Goal: Task Accomplishment & Management: Complete application form

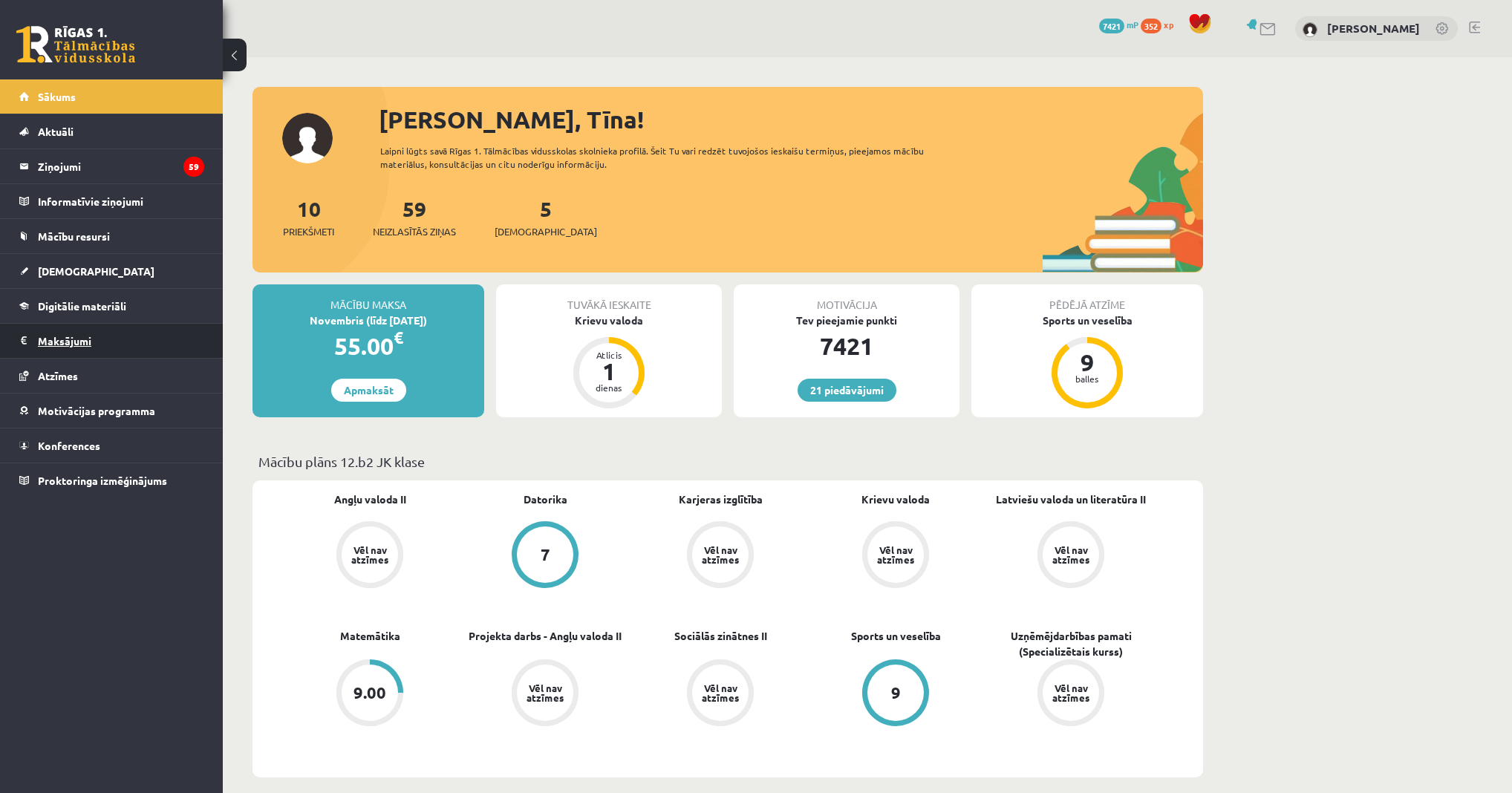
click at [85, 350] on legend "Maksājumi 0" at bounding box center [121, 341] width 167 height 34
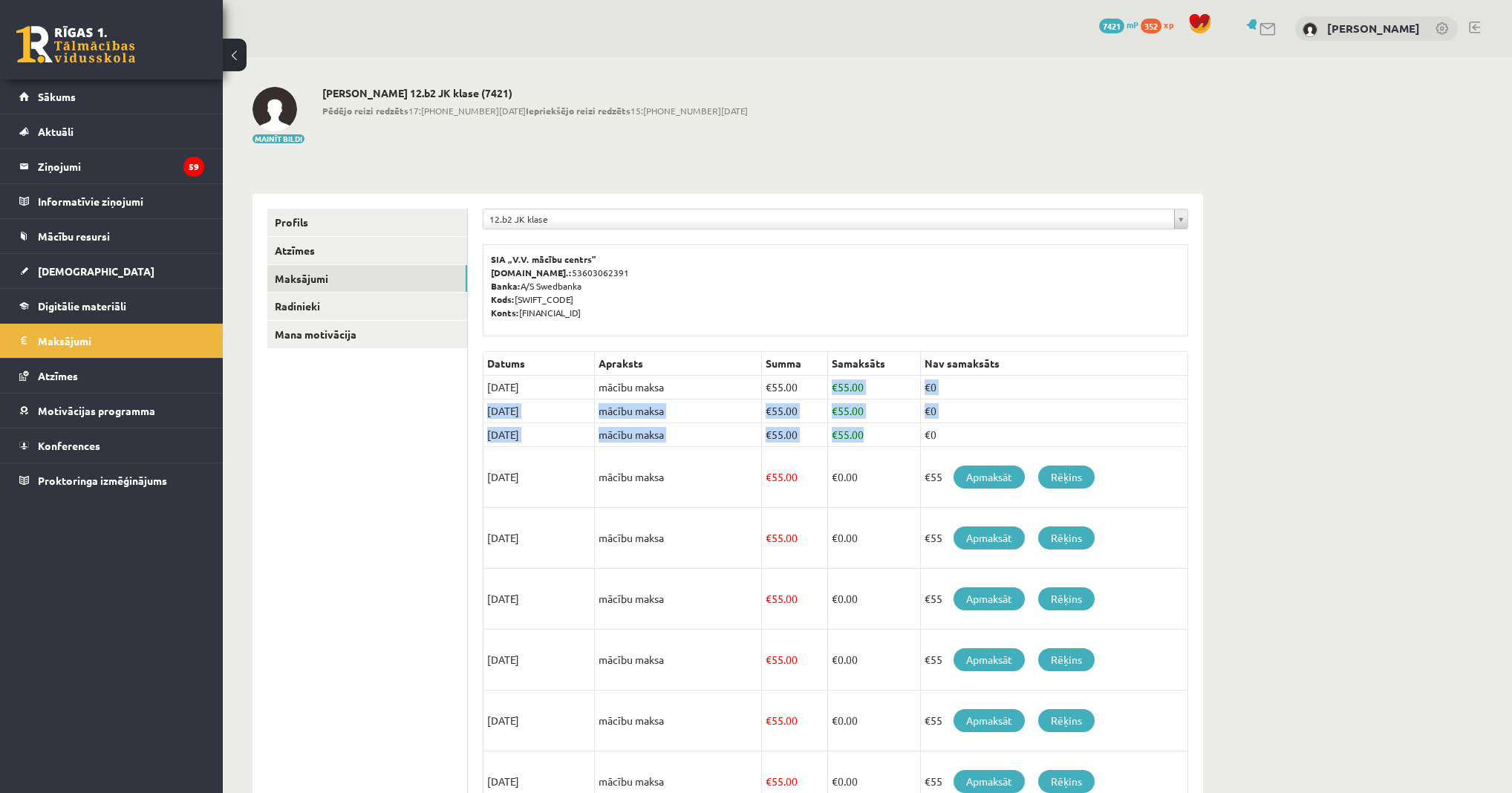
drag, startPoint x: 832, startPoint y: 380, endPoint x: 891, endPoint y: 431, distance: 78.0
click at [891, 431] on tbody "Datums Apraksts Summa Samaksāts Nav samaksāts 15/08/2025 mācību maksa € 55.00 €…" at bounding box center [836, 624] width 704 height 545
drag, startPoint x: 891, startPoint y: 431, endPoint x: 1042, endPoint y: 428, distance: 151.0
click at [1042, 428] on td "€0" at bounding box center [1053, 434] width 267 height 23
click at [94, 268] on link "[DEMOGRAPHIC_DATA]" at bounding box center [111, 271] width 185 height 34
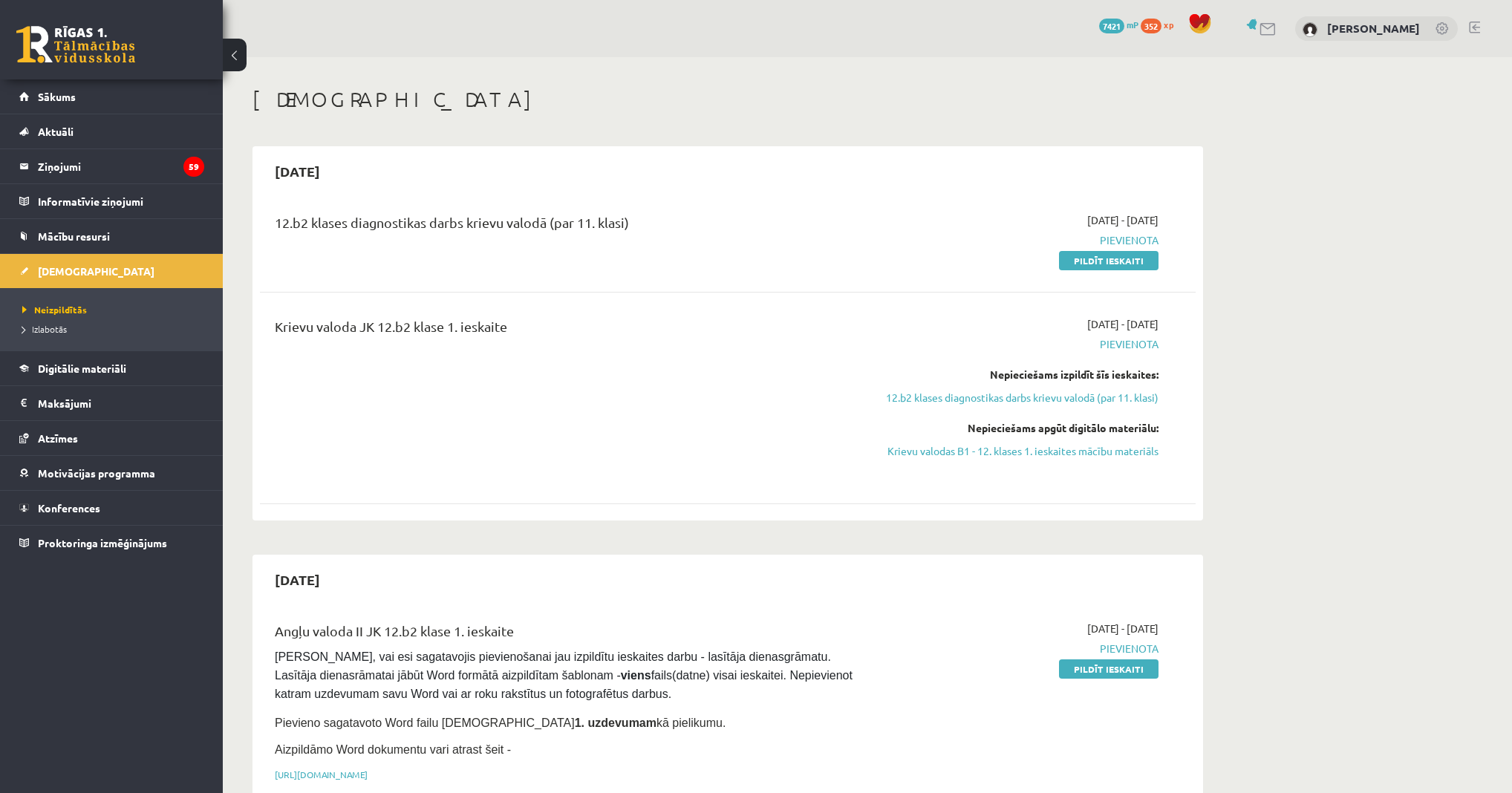
click at [1175, 451] on div "Krievu valoda JK 12.b2 klase 1. ieskaite 2025-10-01 - 2025-10-15 Pievienota Nep…" at bounding box center [727, 398] width 906 height 163
click at [1084, 261] on link "Pildīt ieskaiti" at bounding box center [1109, 260] width 99 height 20
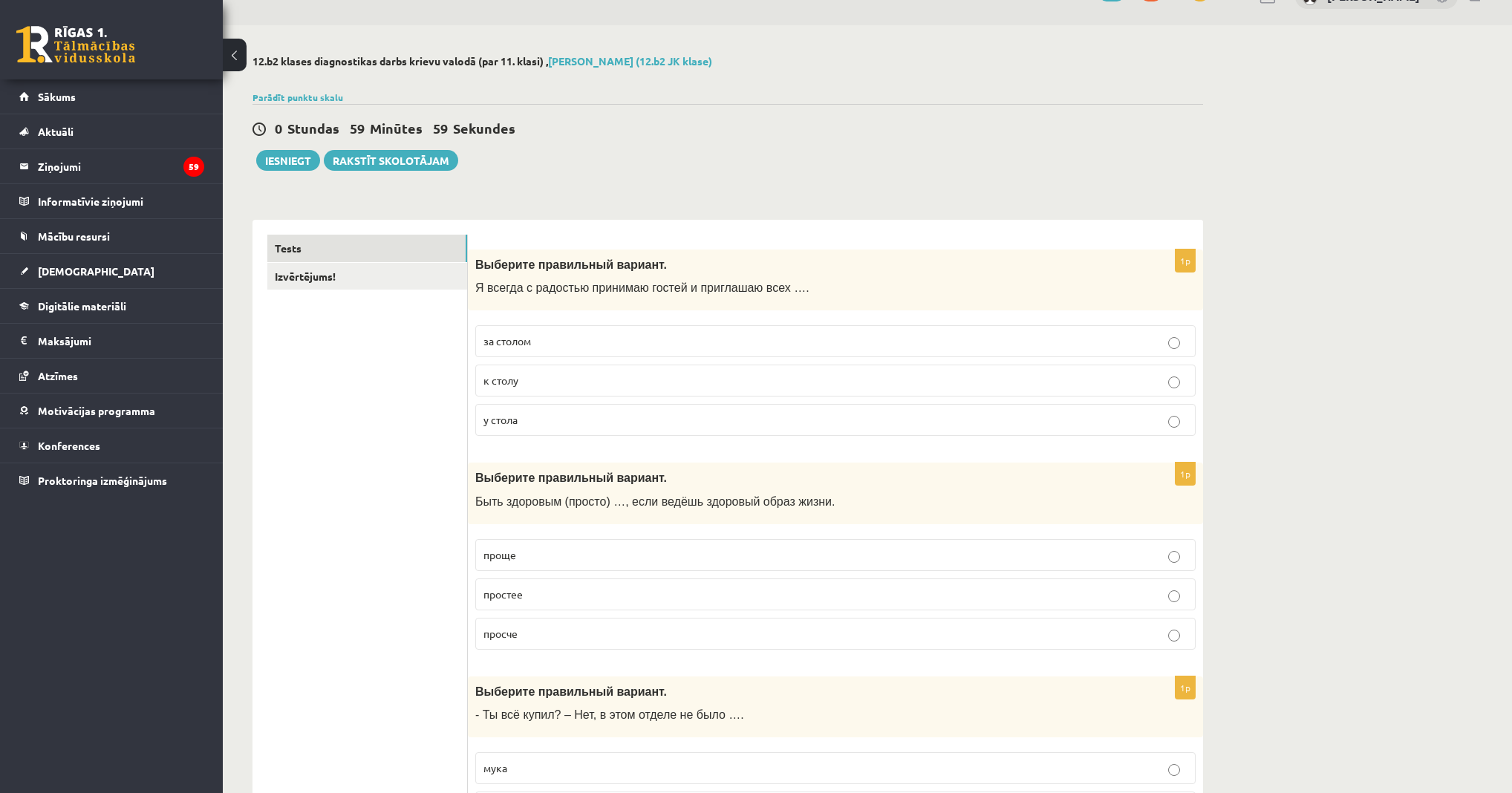
scroll to position [59, 0]
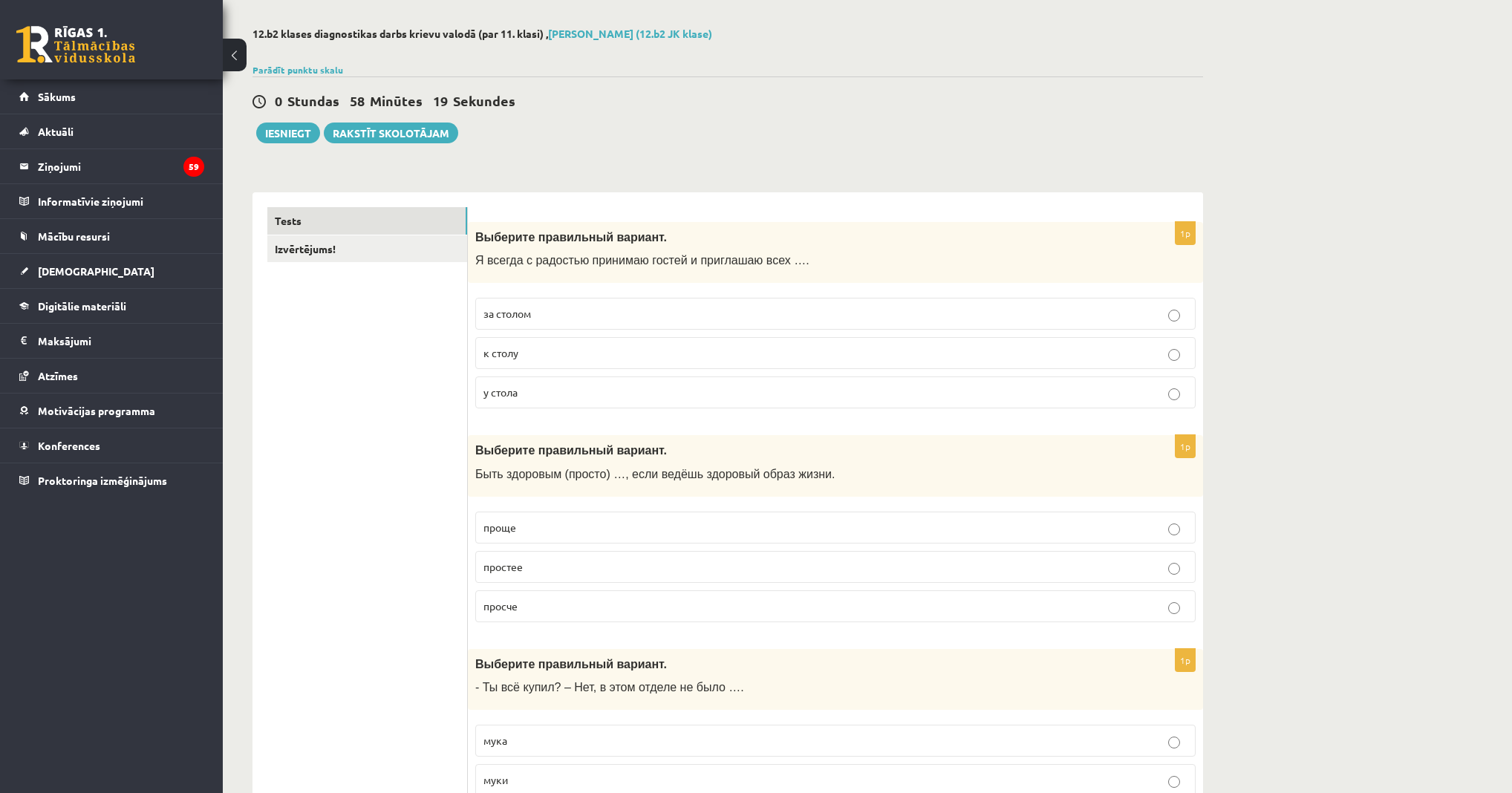
click at [520, 359] on p "к столу" at bounding box center [836, 353] width 704 height 16
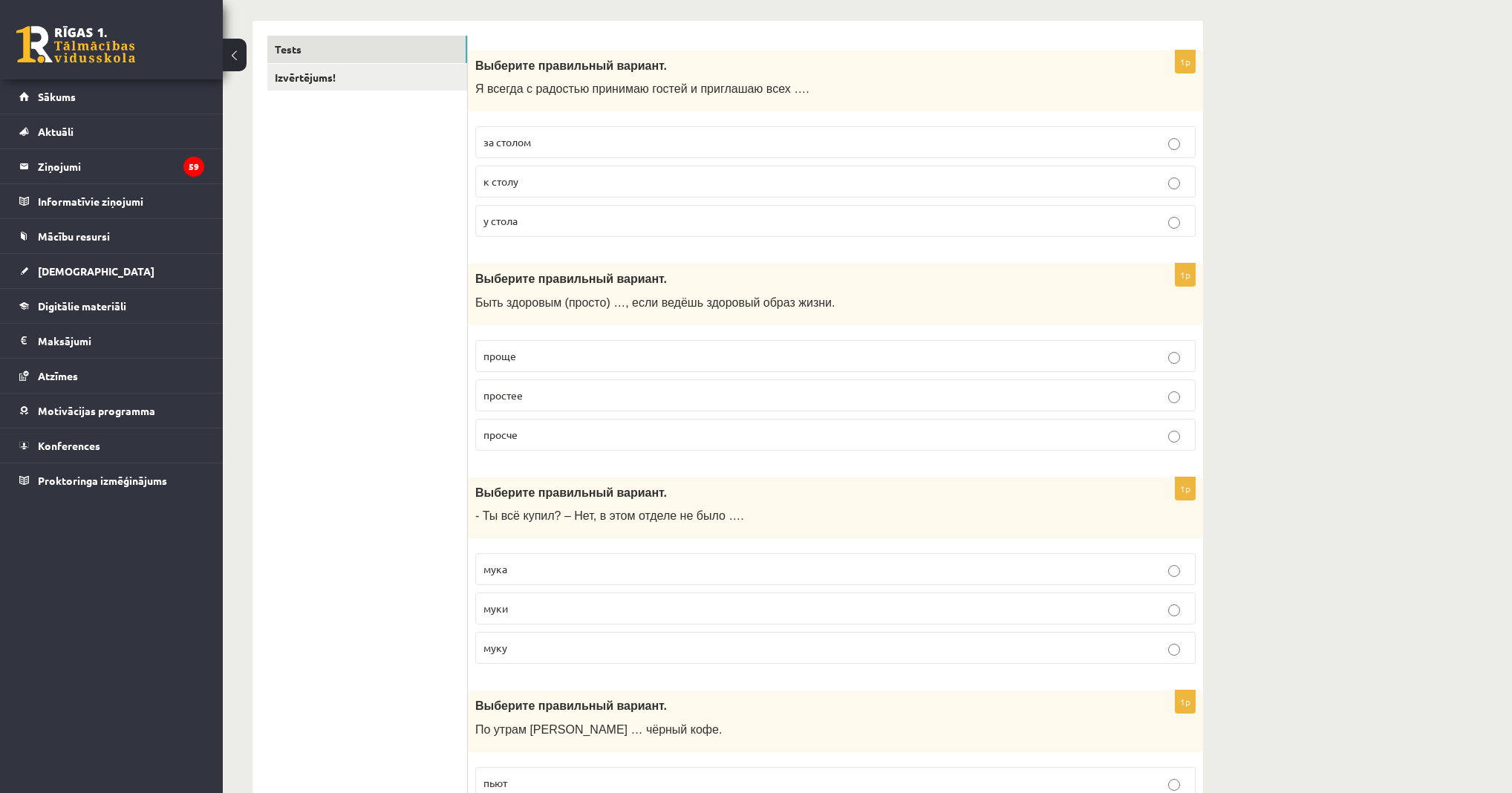
scroll to position [238, 0]
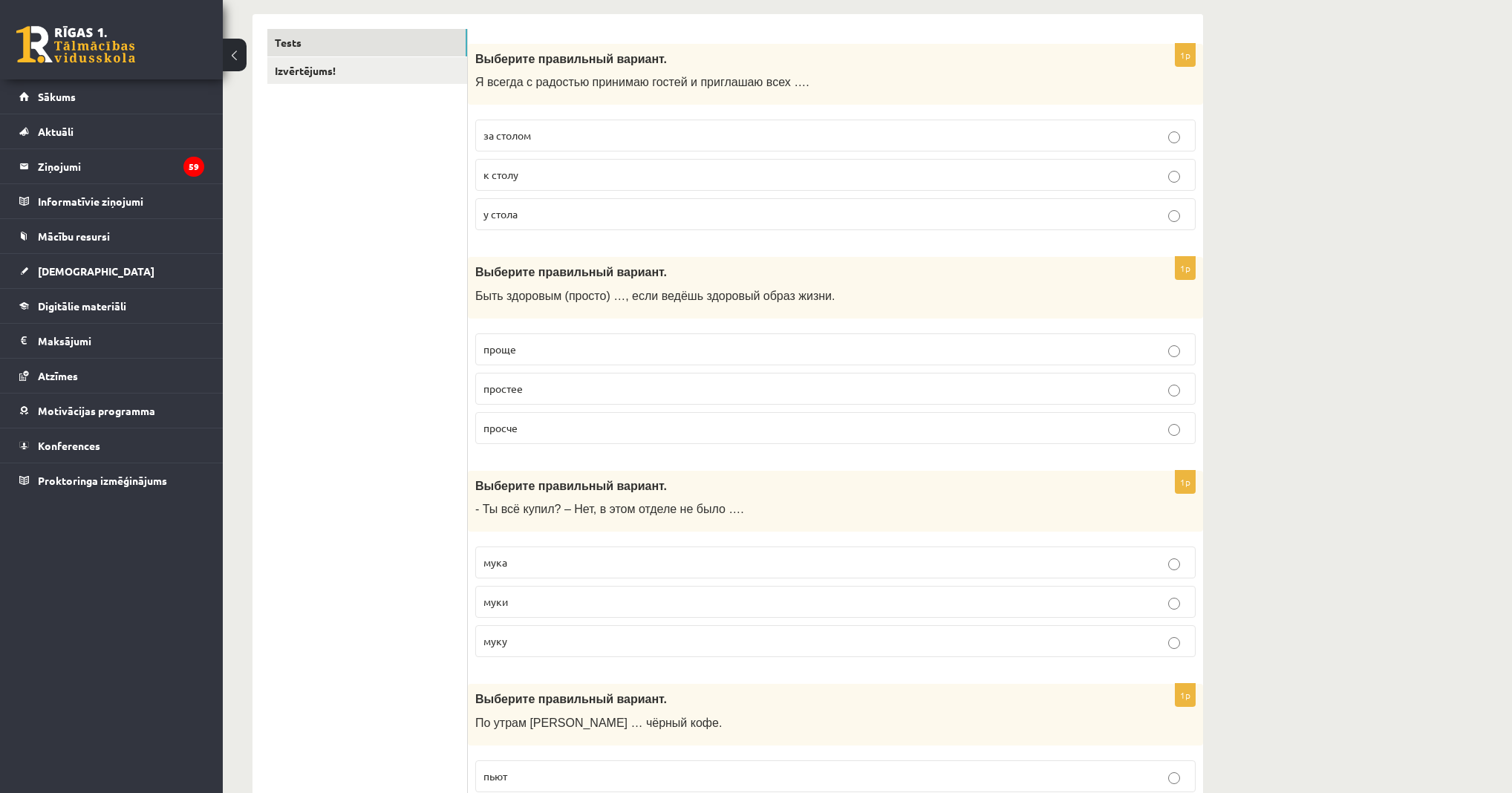
click at [517, 342] on p "проще" at bounding box center [836, 349] width 704 height 16
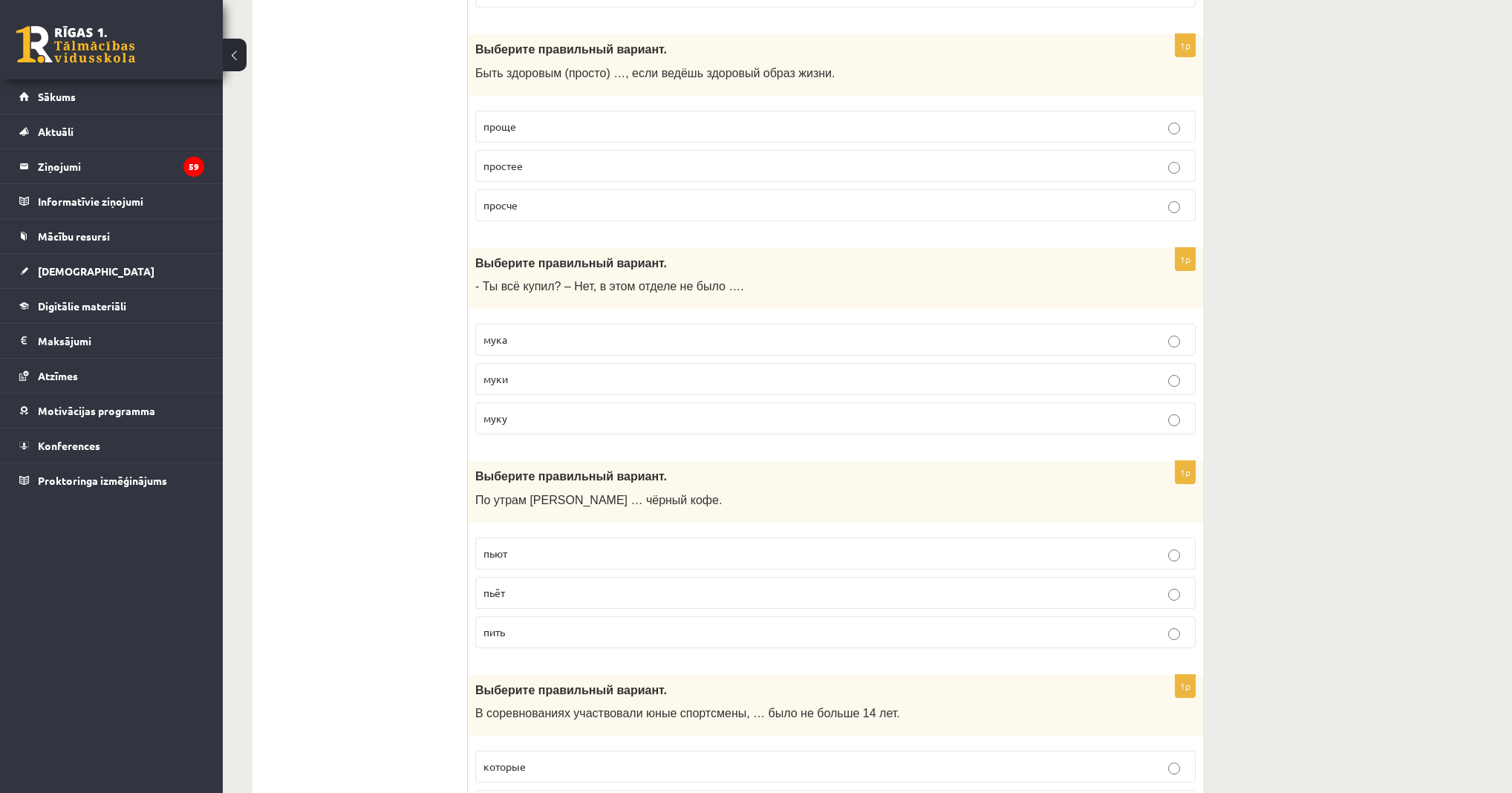
scroll to position [475, 0]
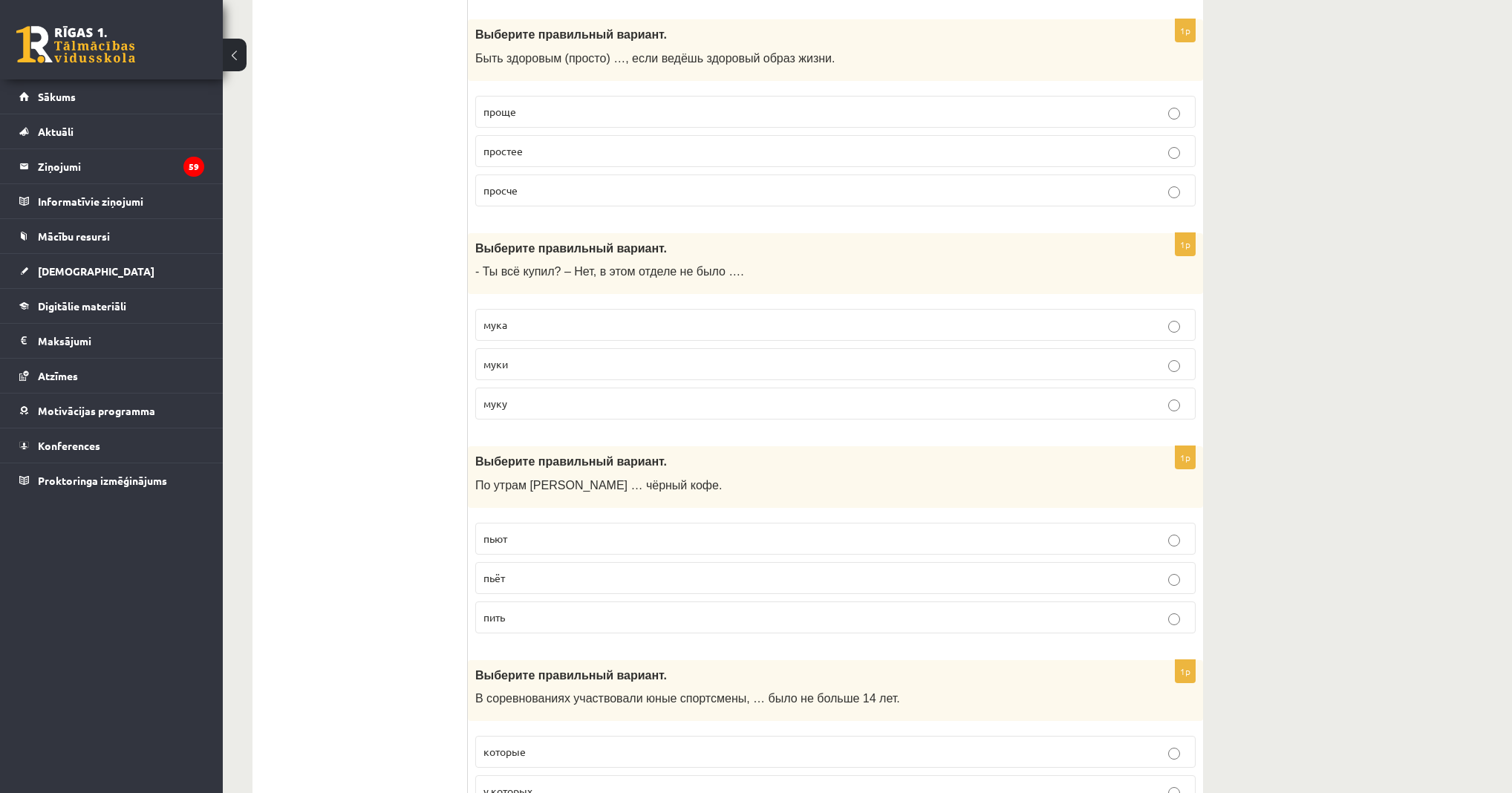
click at [547, 357] on p "муки" at bounding box center [836, 364] width 704 height 16
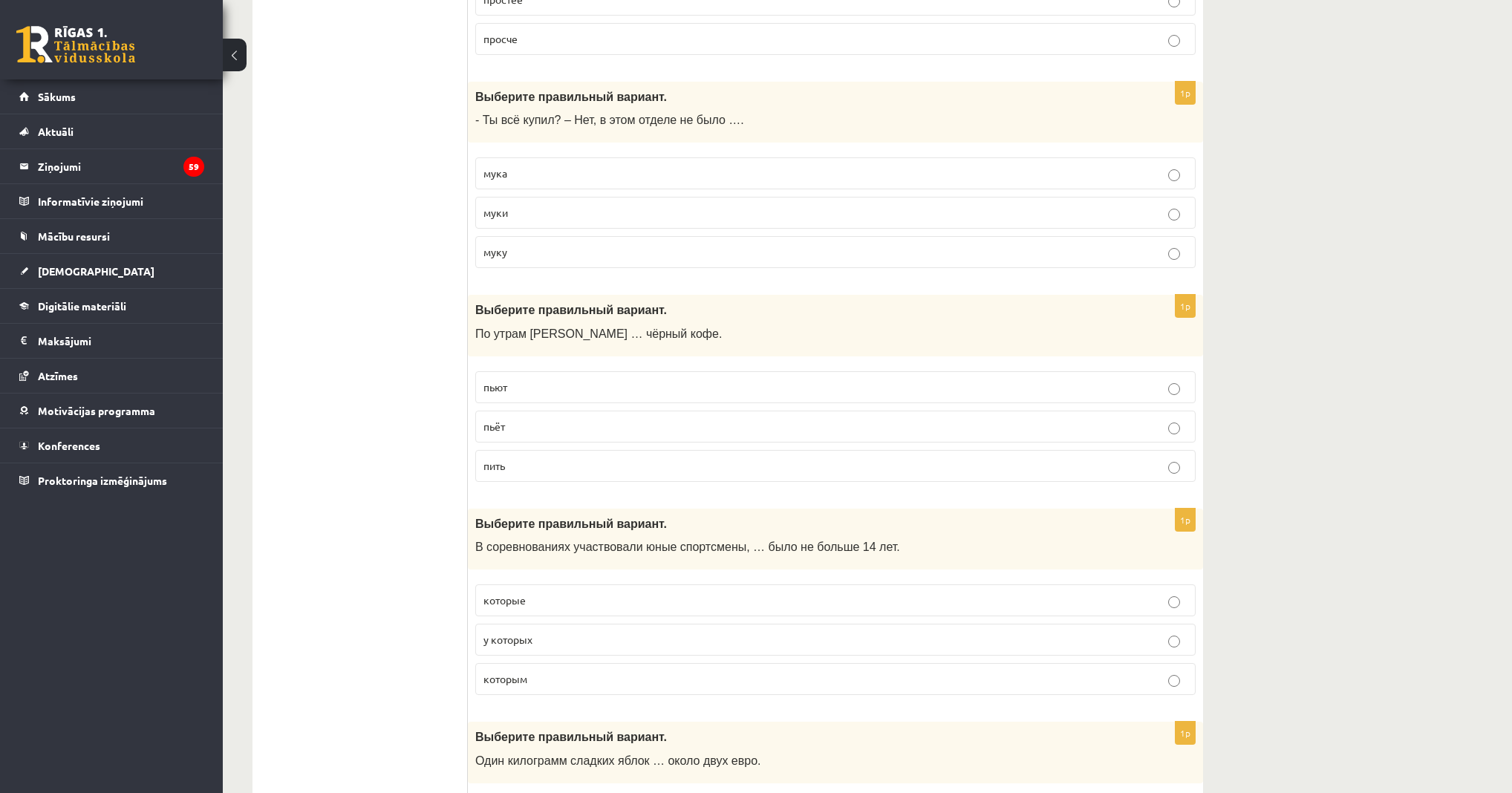
scroll to position [653, 0]
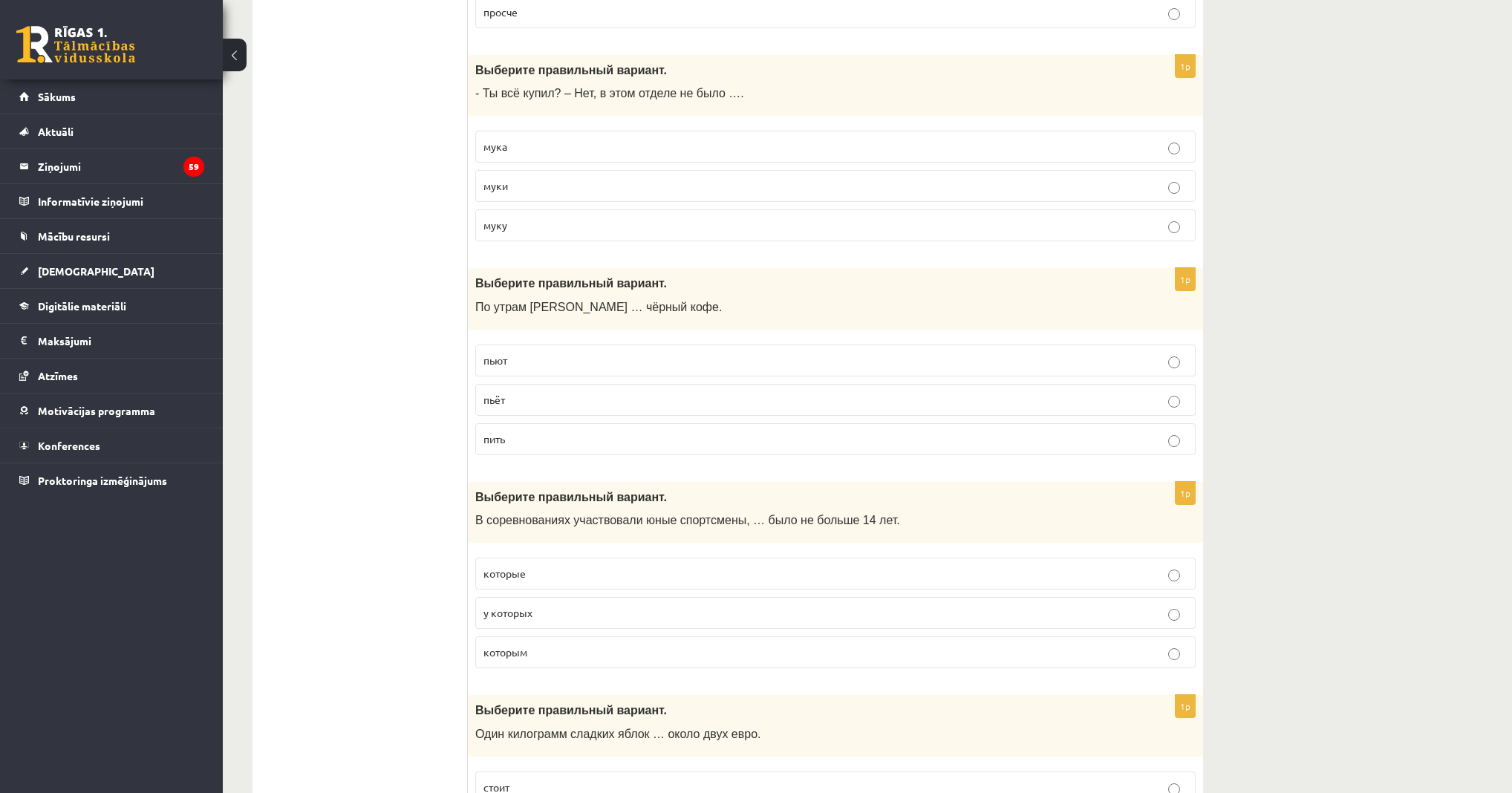
click at [526, 362] on p "пьют" at bounding box center [836, 360] width 704 height 16
click at [517, 395] on p "пьёт" at bounding box center [836, 400] width 704 height 16
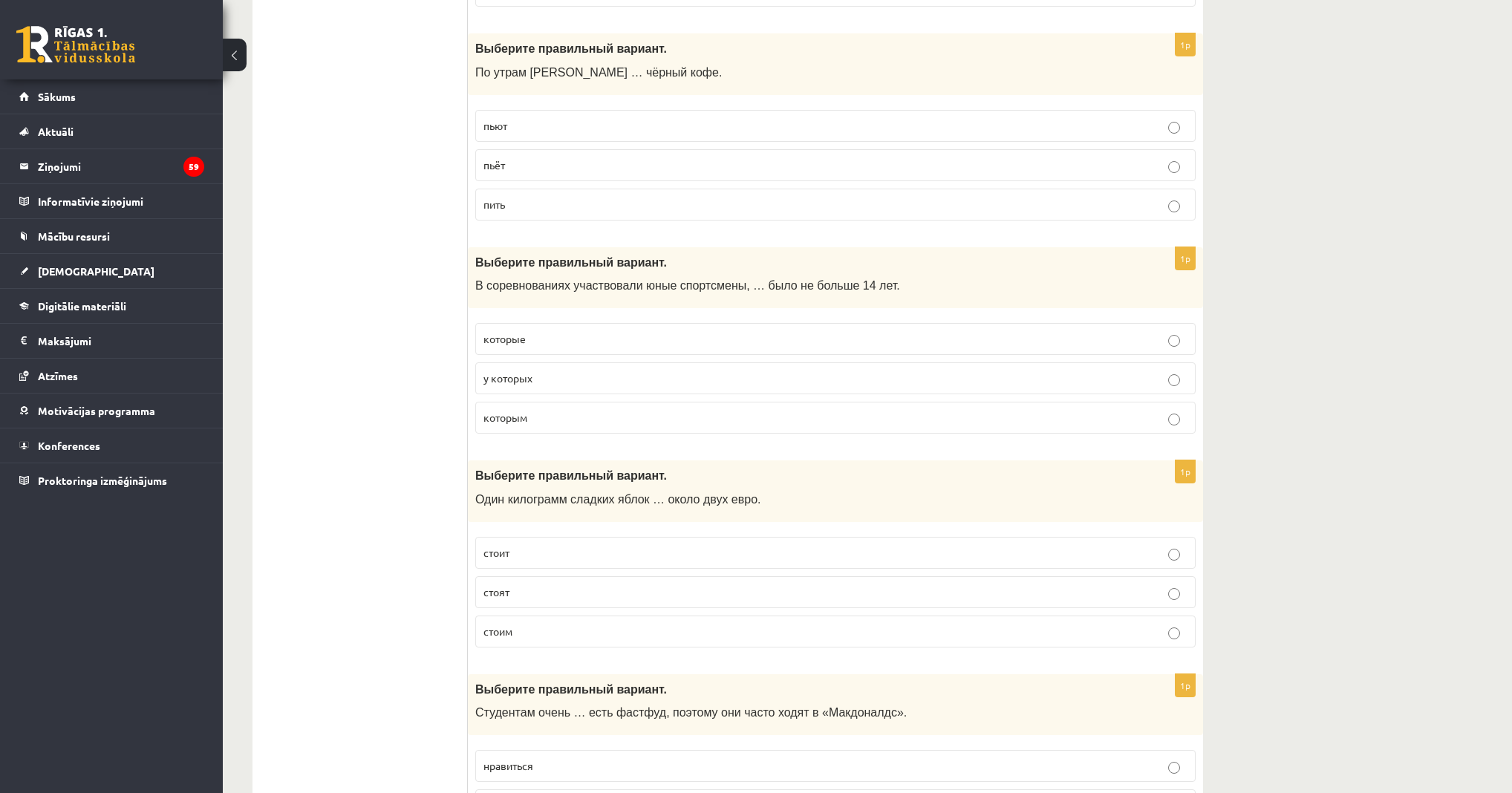
scroll to position [890, 0]
click at [520, 412] on span "которым" at bounding box center [505, 414] width 44 height 13
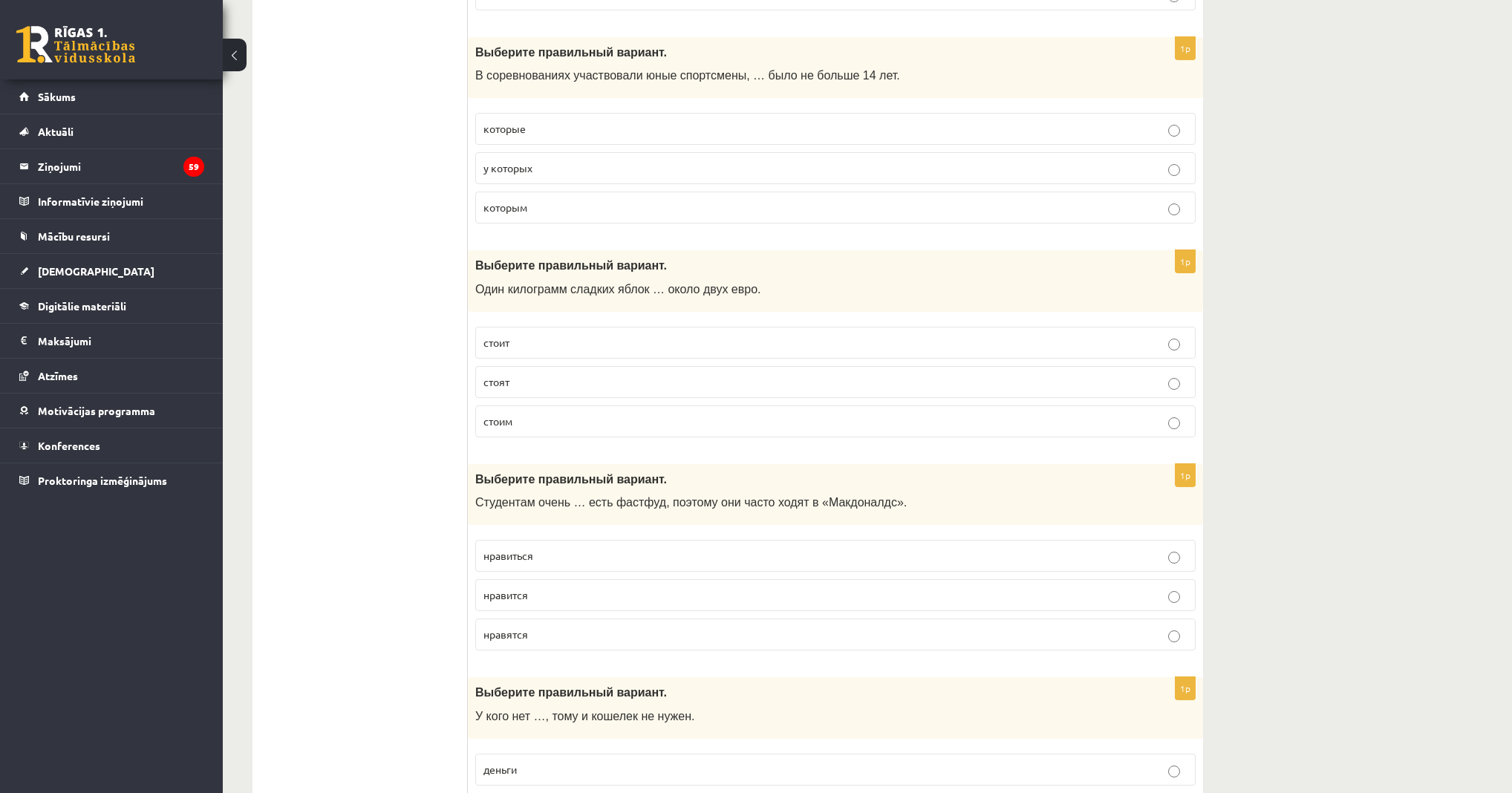
scroll to position [1128, 0]
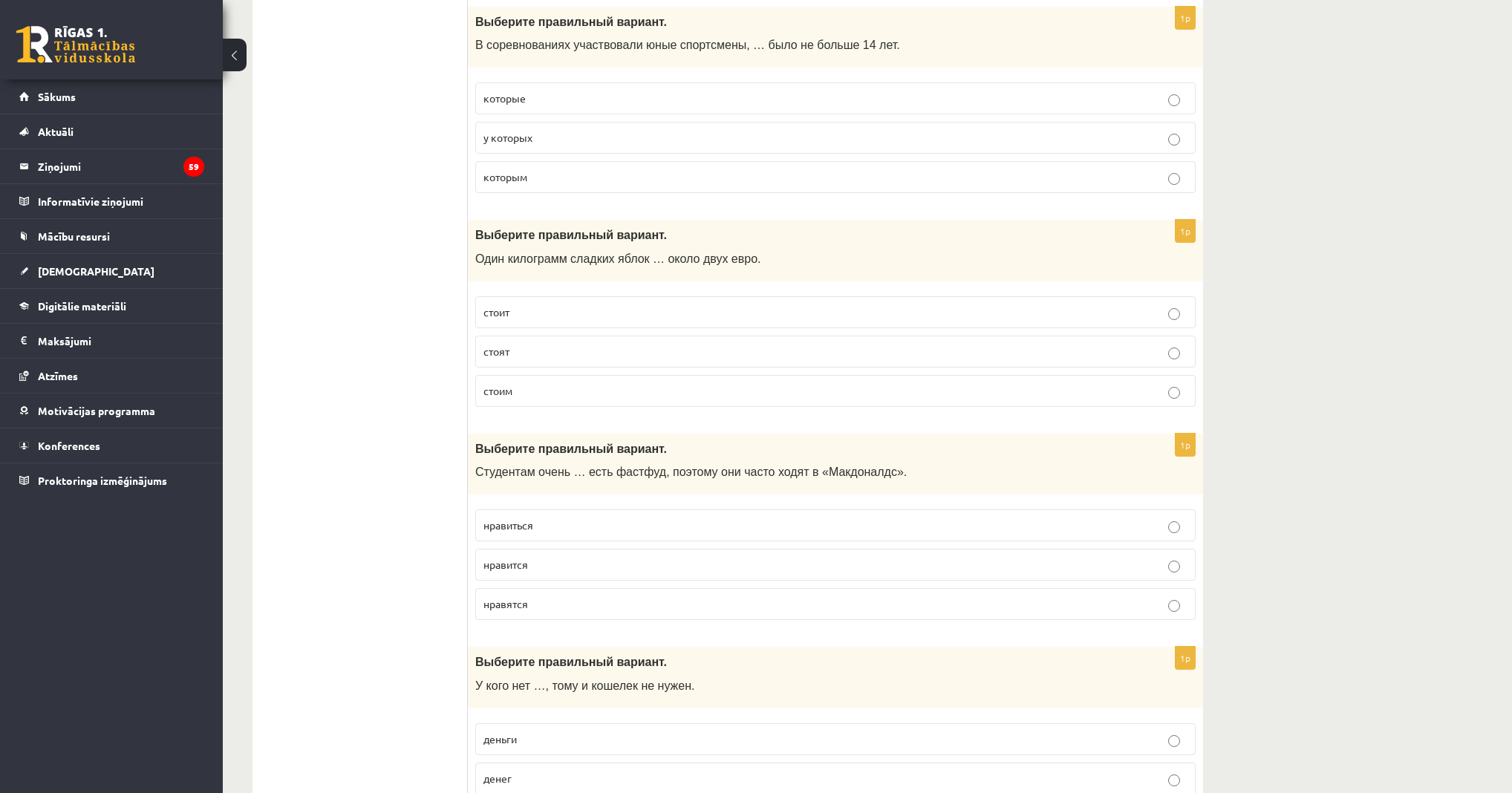
click at [510, 311] on span "стоит" at bounding box center [497, 312] width 26 height 13
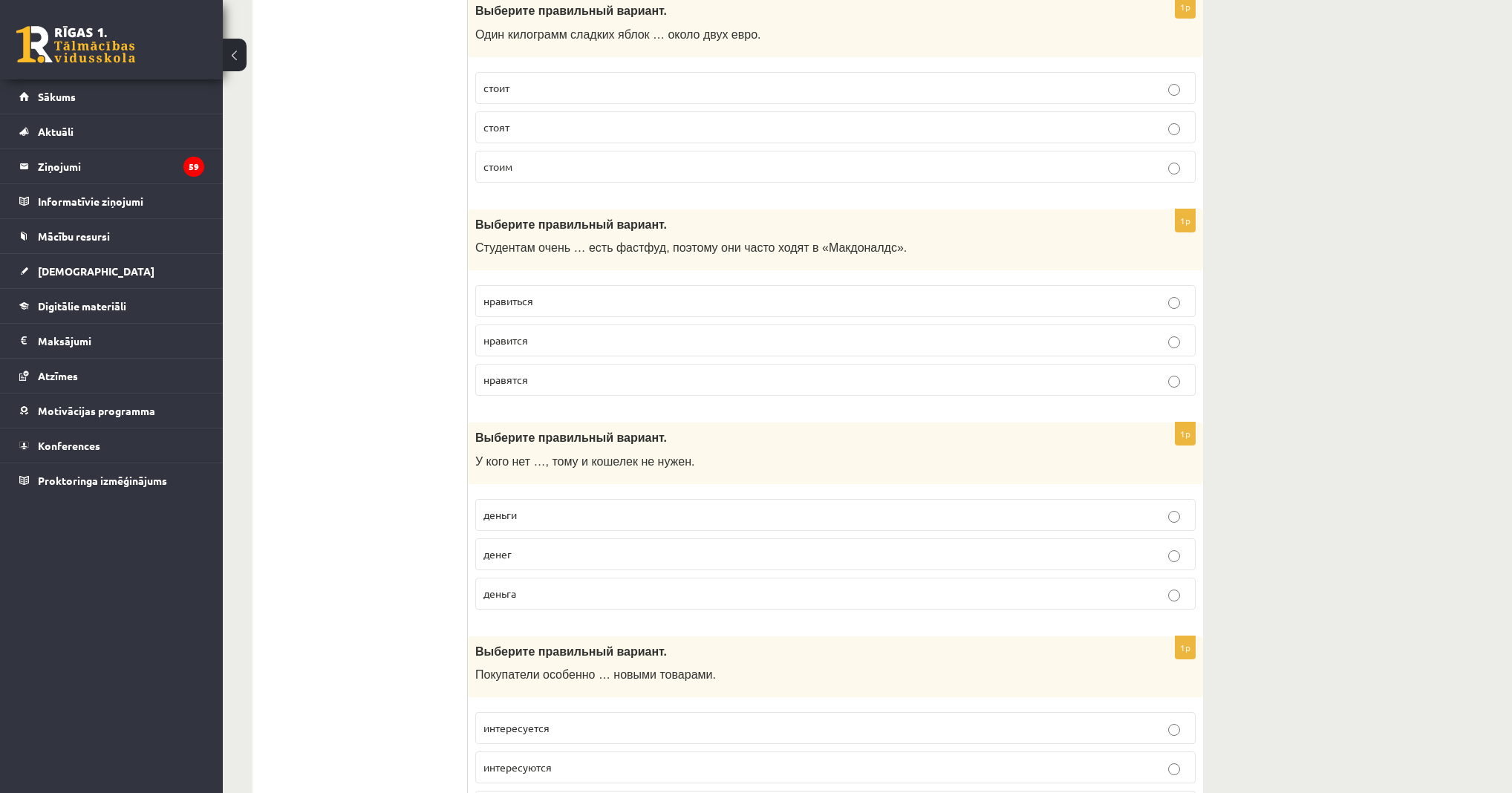
scroll to position [1366, 0]
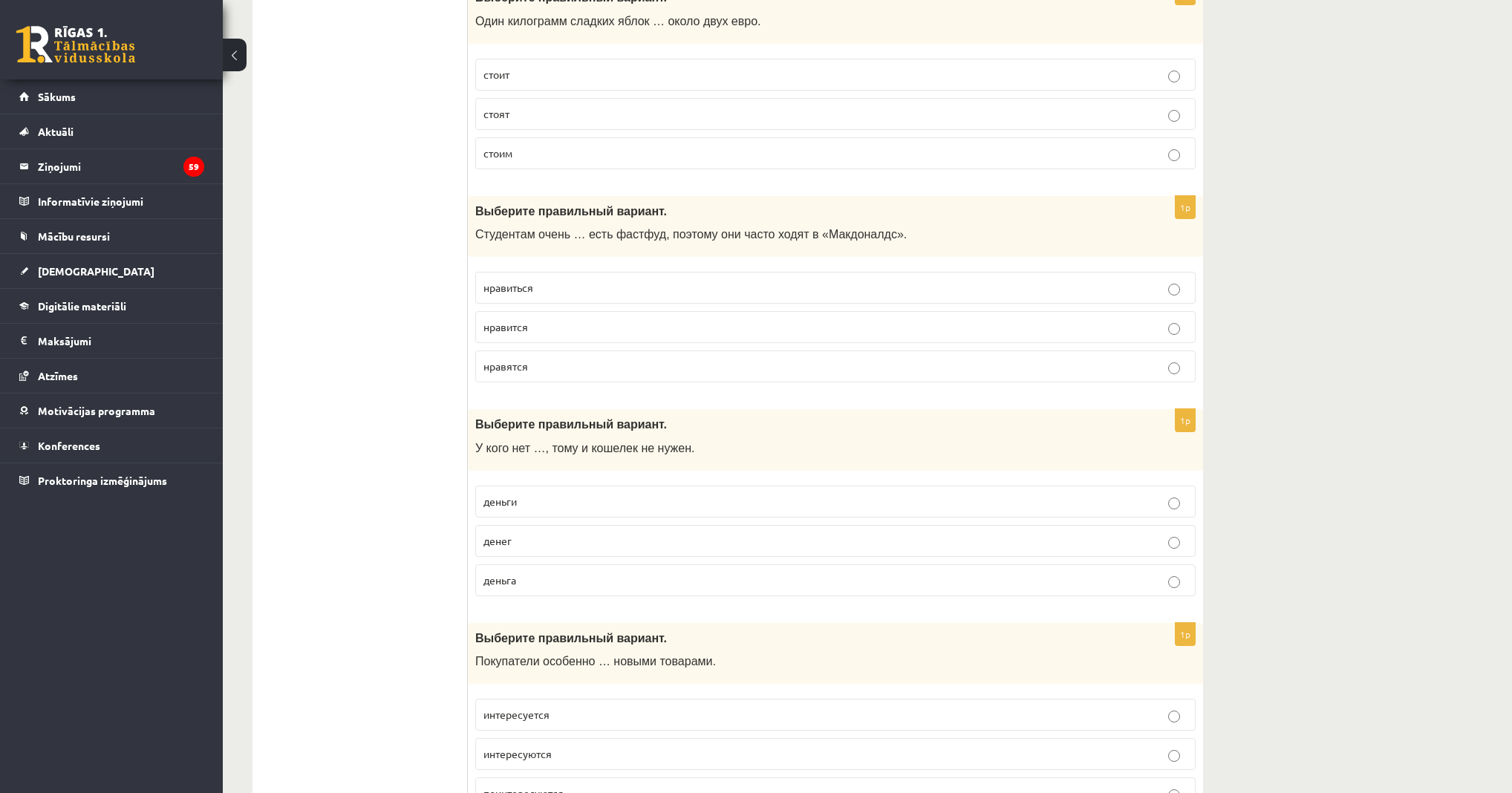
click at [534, 319] on p "нравится" at bounding box center [836, 327] width 704 height 16
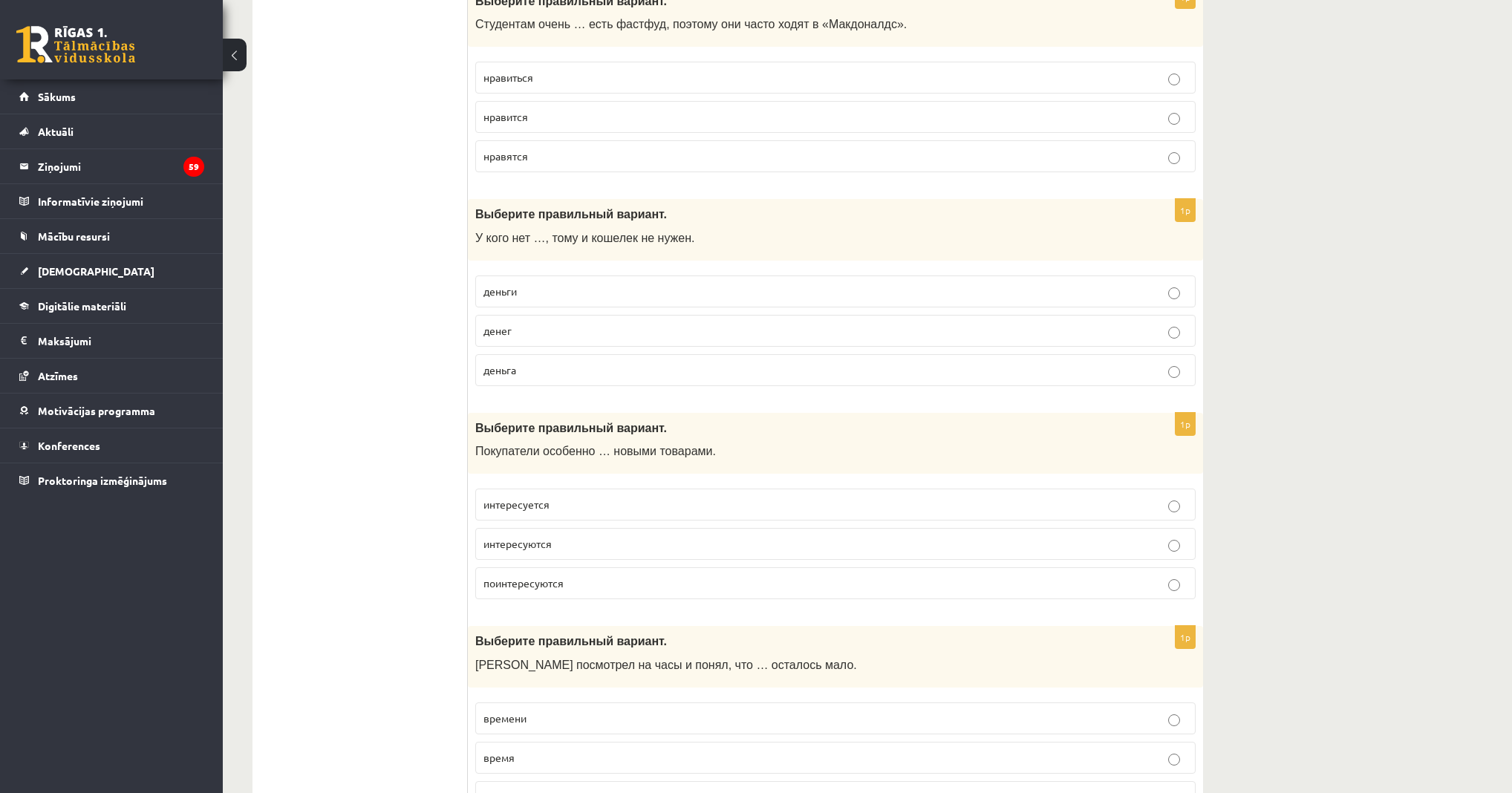
scroll to position [1603, 0]
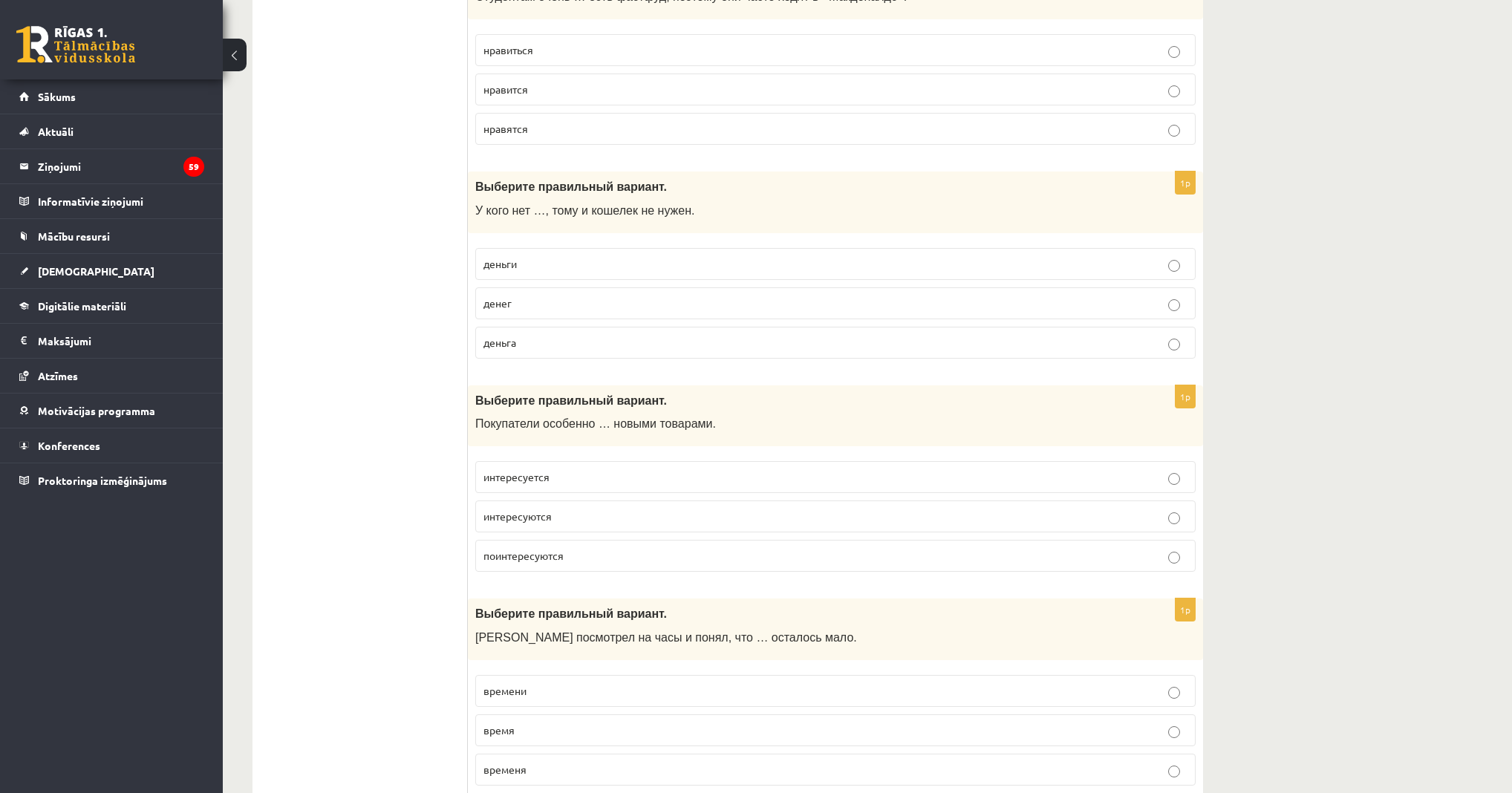
click at [548, 296] on p "денег" at bounding box center [836, 303] width 704 height 16
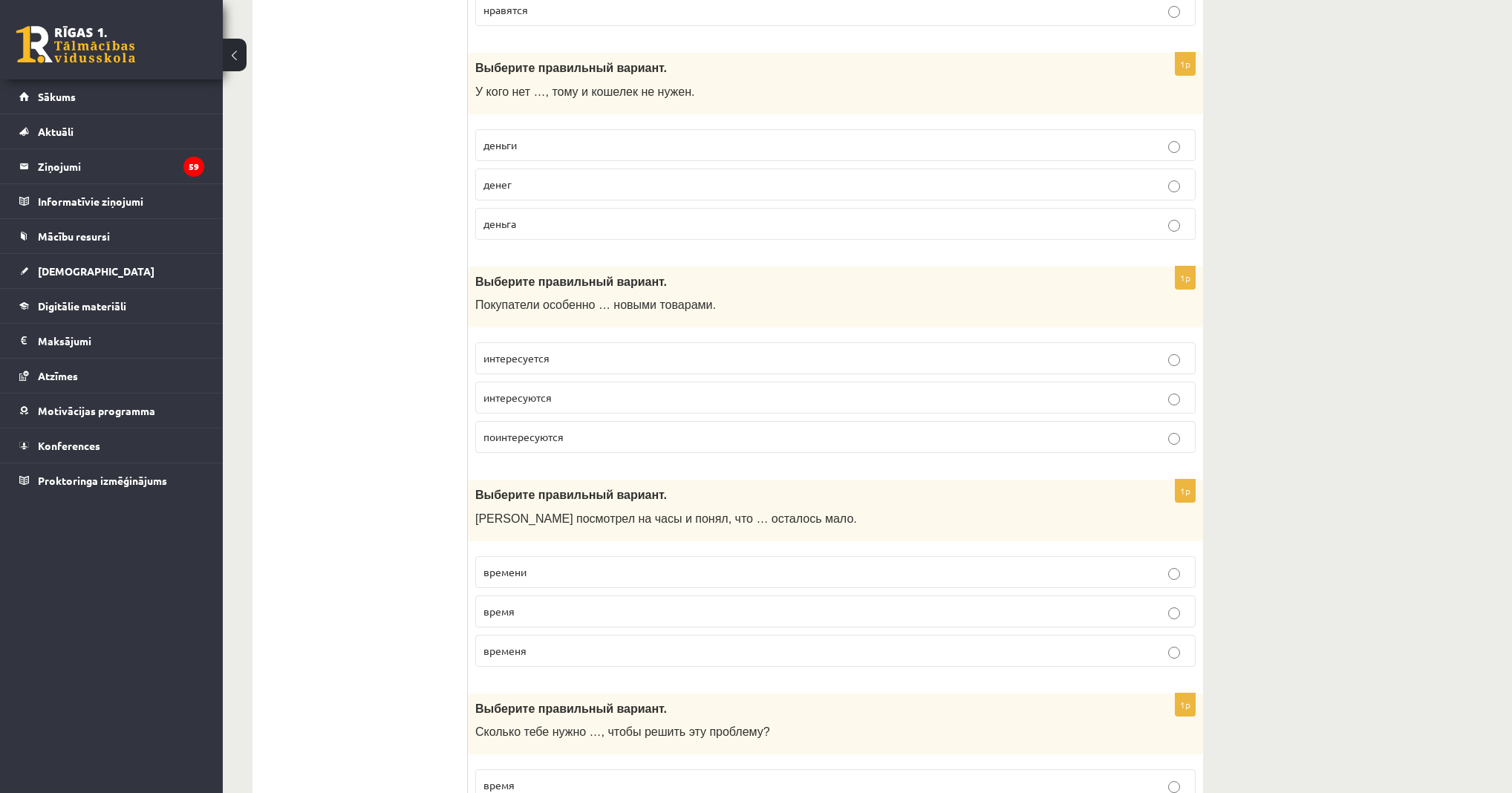
scroll to position [1782, 0]
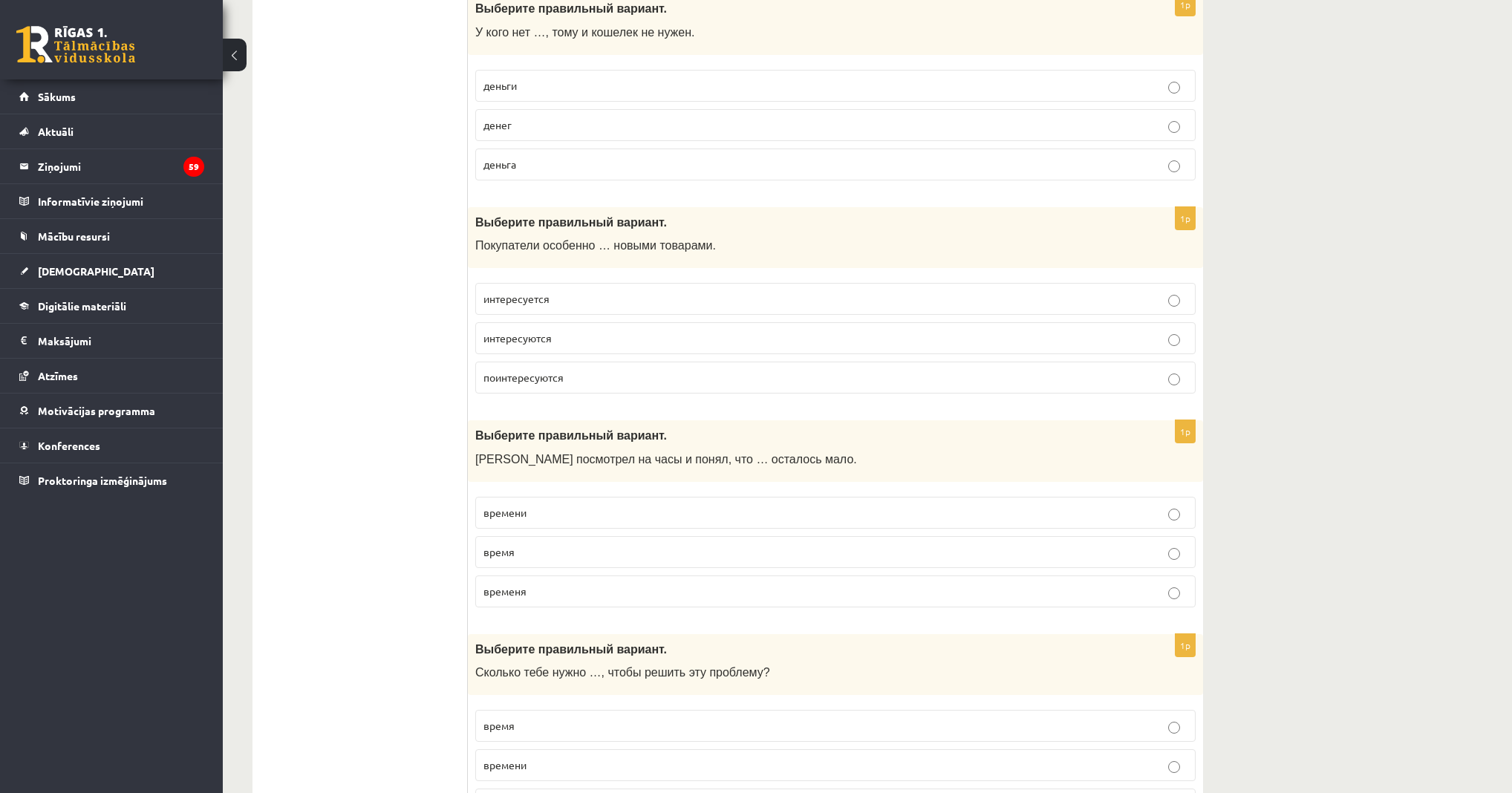
click at [565, 330] on p "интересуются" at bounding box center [836, 338] width 704 height 16
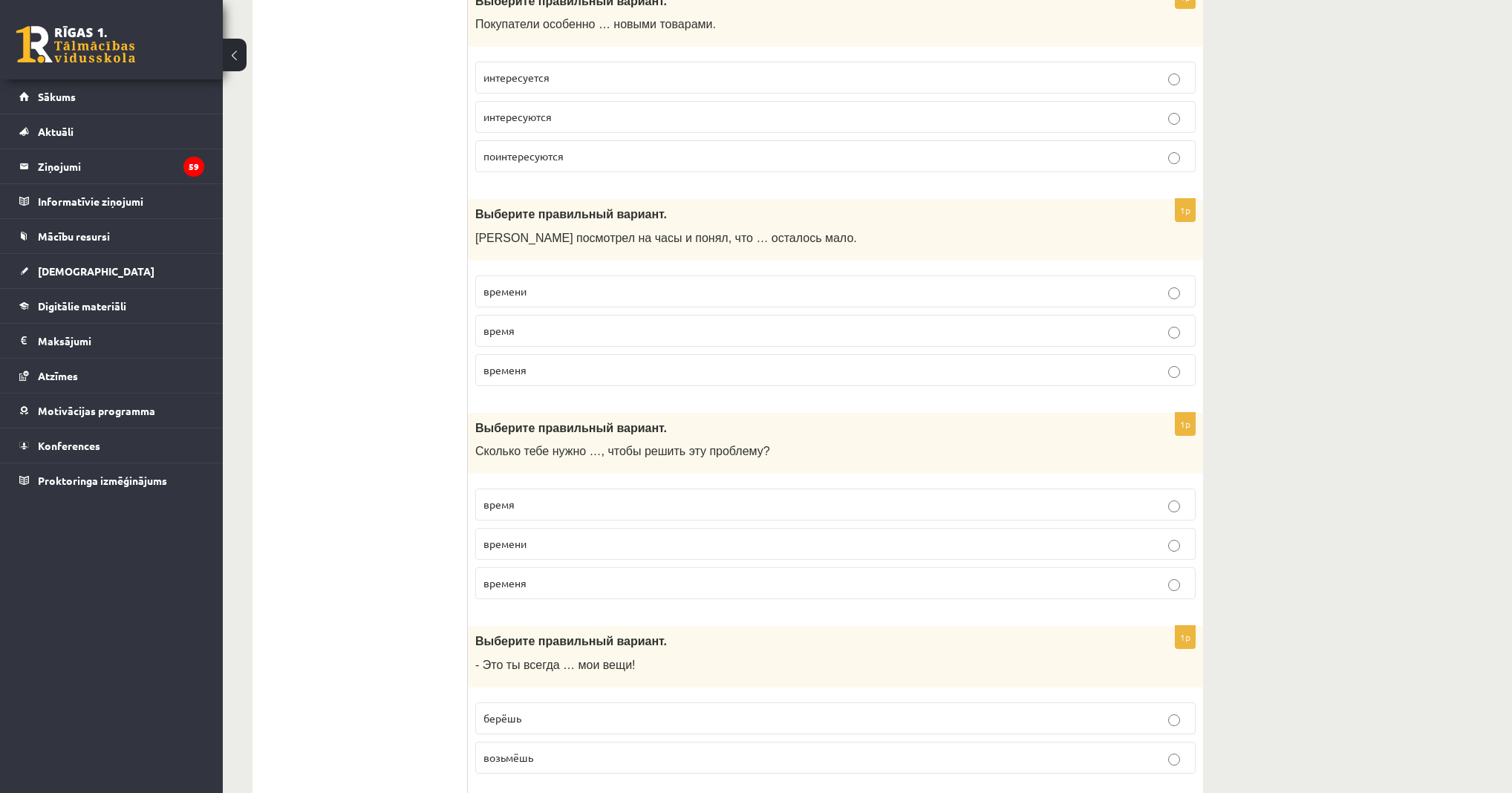
scroll to position [2019, 0]
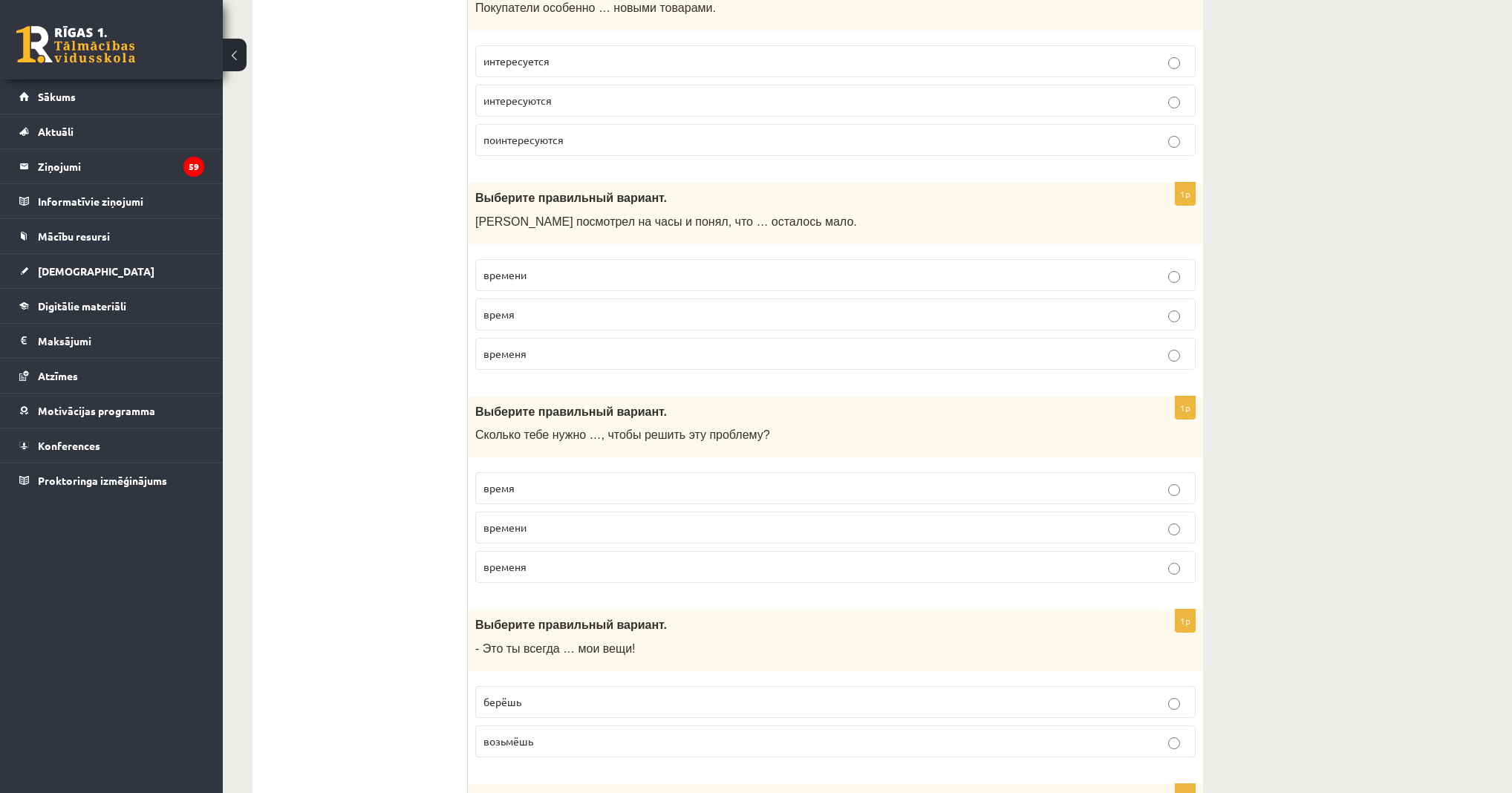
click at [517, 259] on label "времени" at bounding box center [835, 275] width 720 height 32
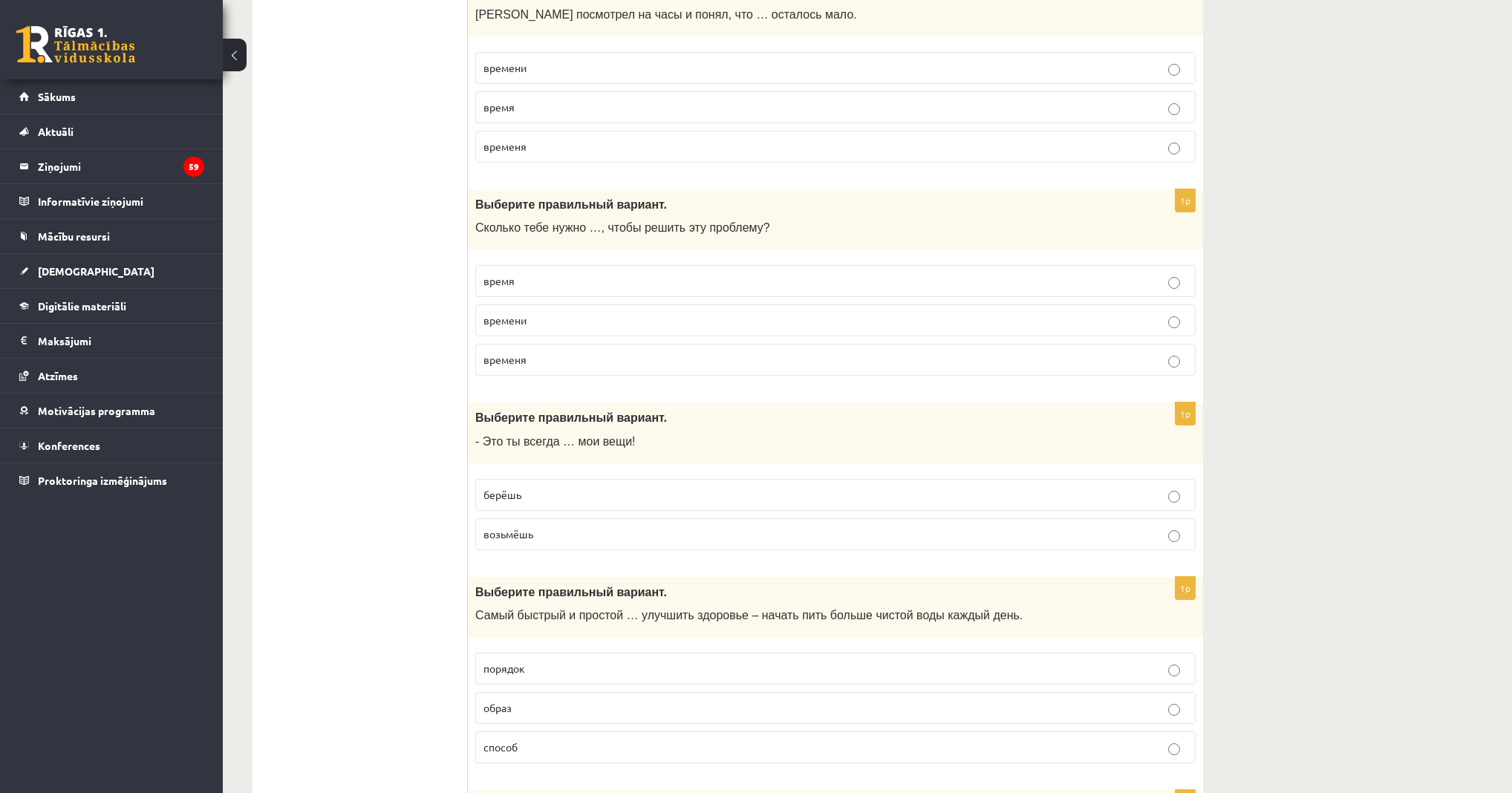
scroll to position [2256, 0]
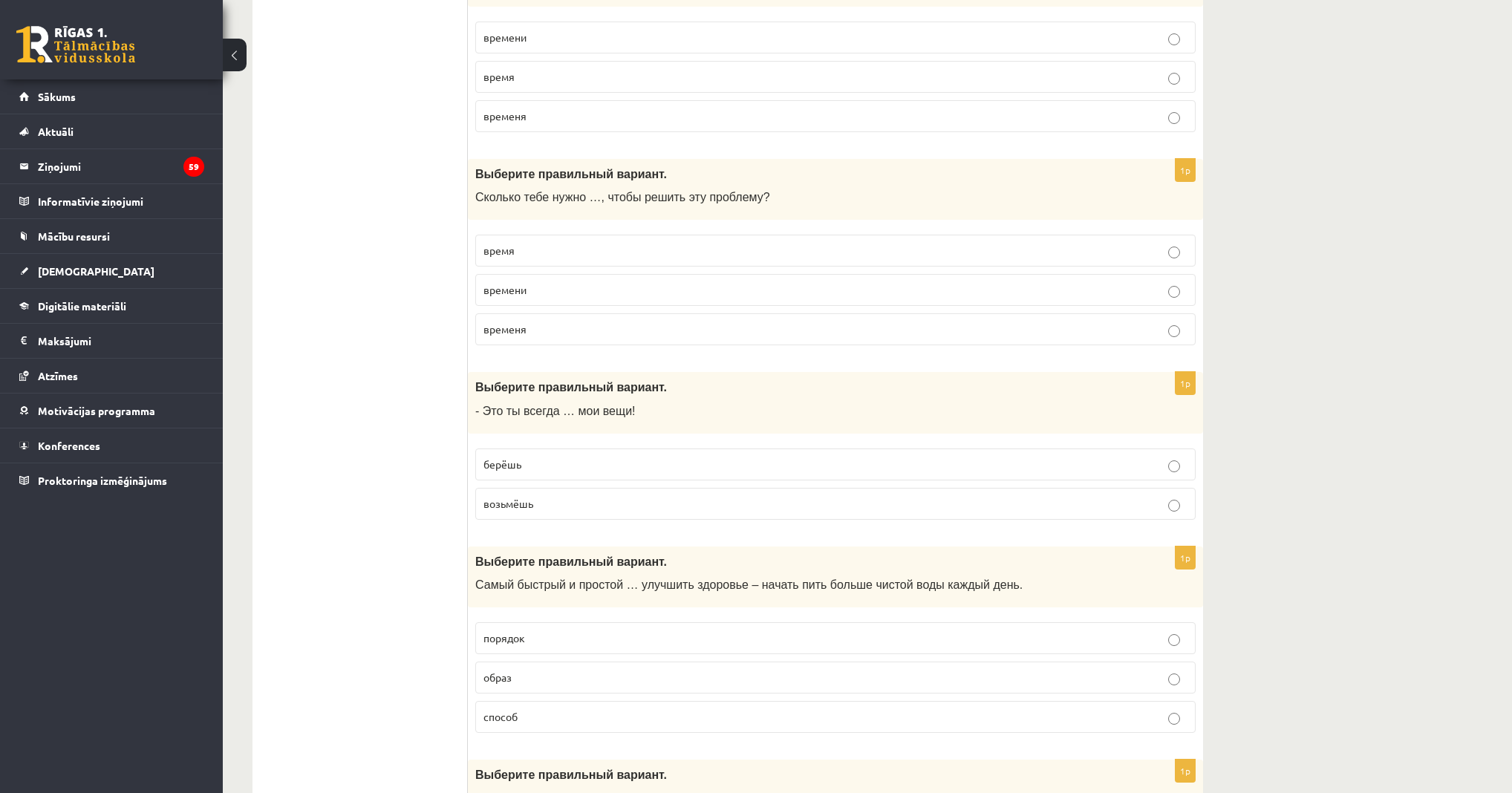
click at [520, 283] on span "времени" at bounding box center [505, 289] width 43 height 13
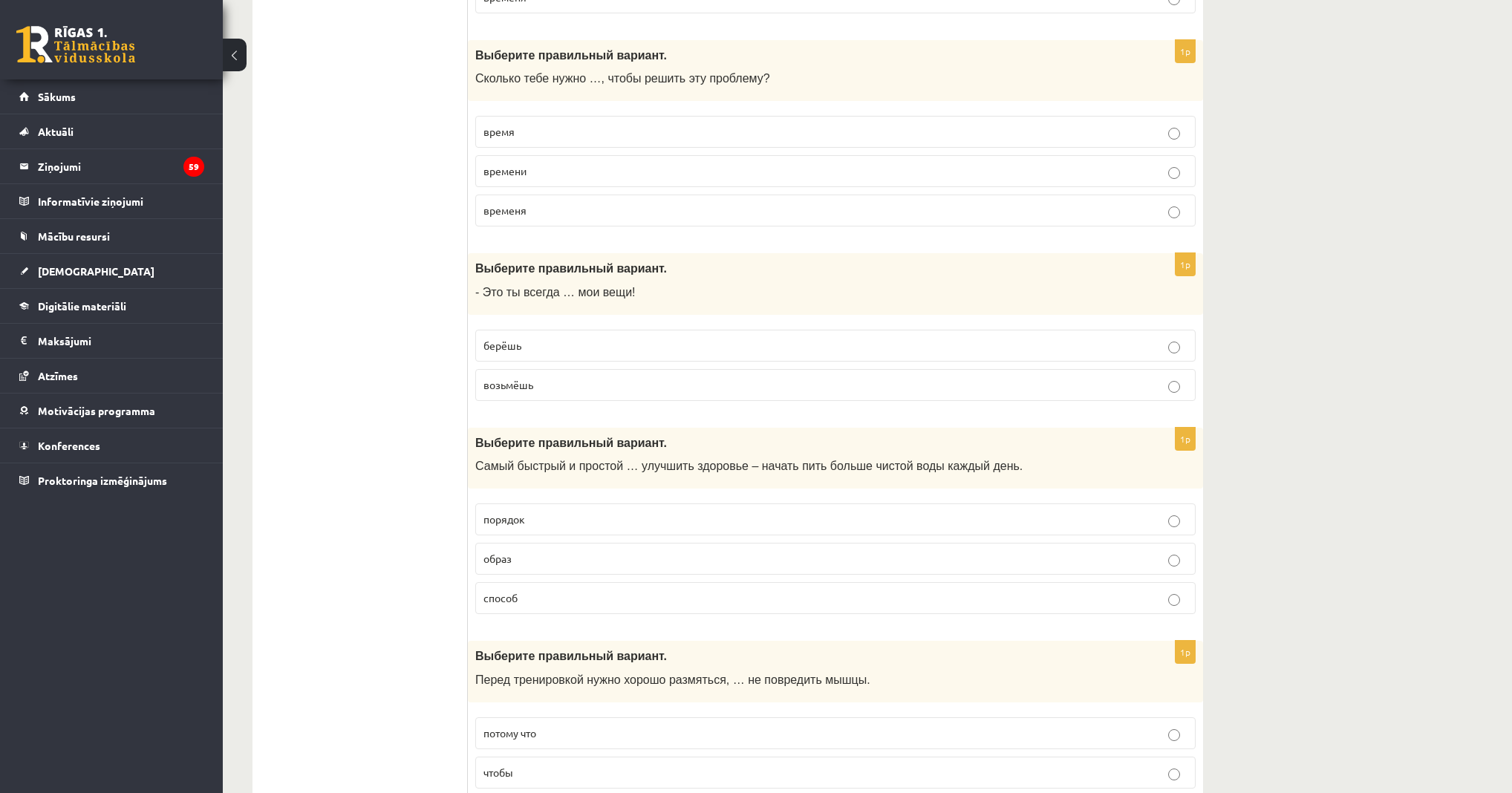
scroll to position [2434, 0]
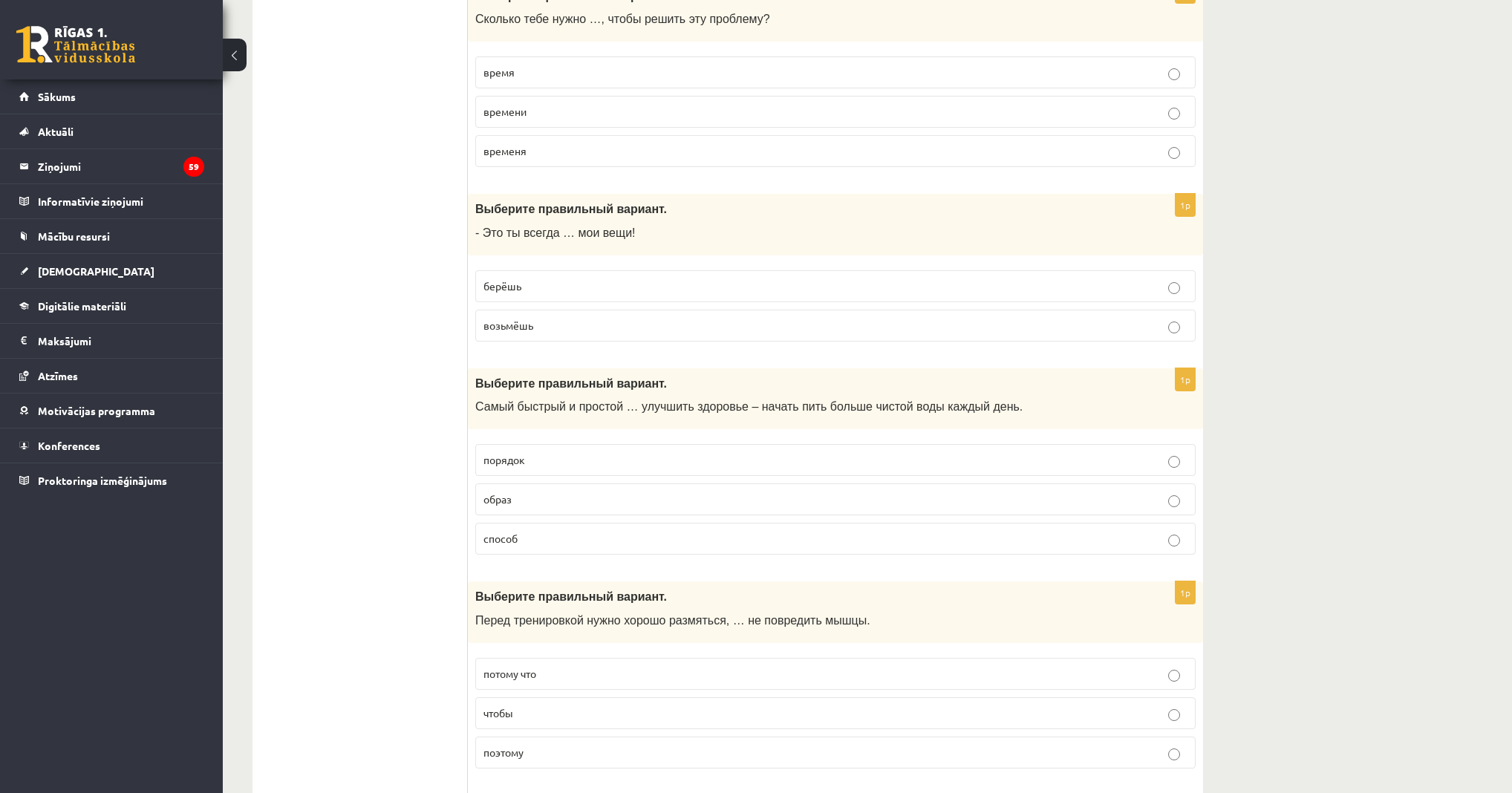
click at [515, 271] on label "берёшь" at bounding box center [835, 286] width 720 height 32
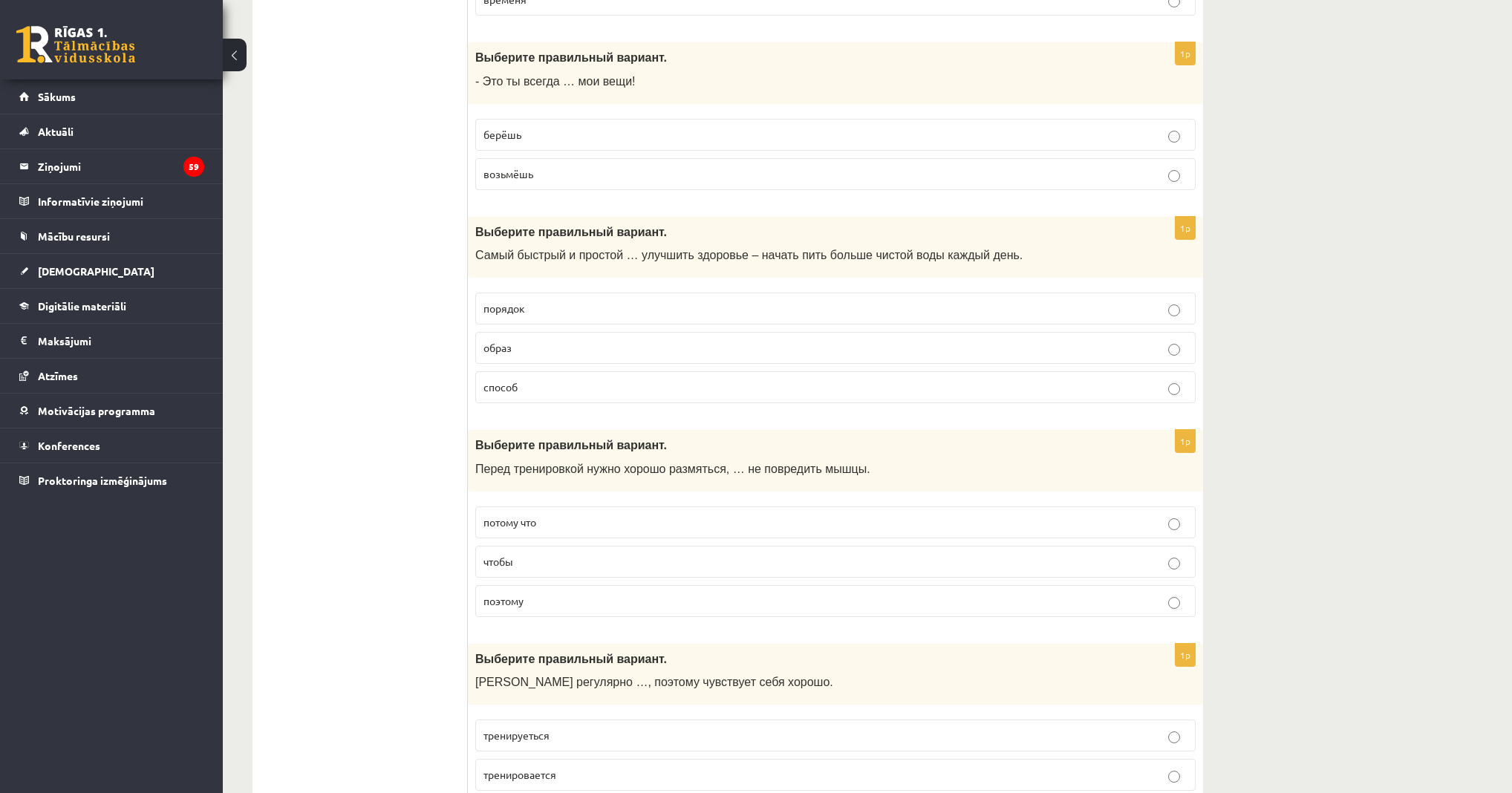
scroll to position [2613, 0]
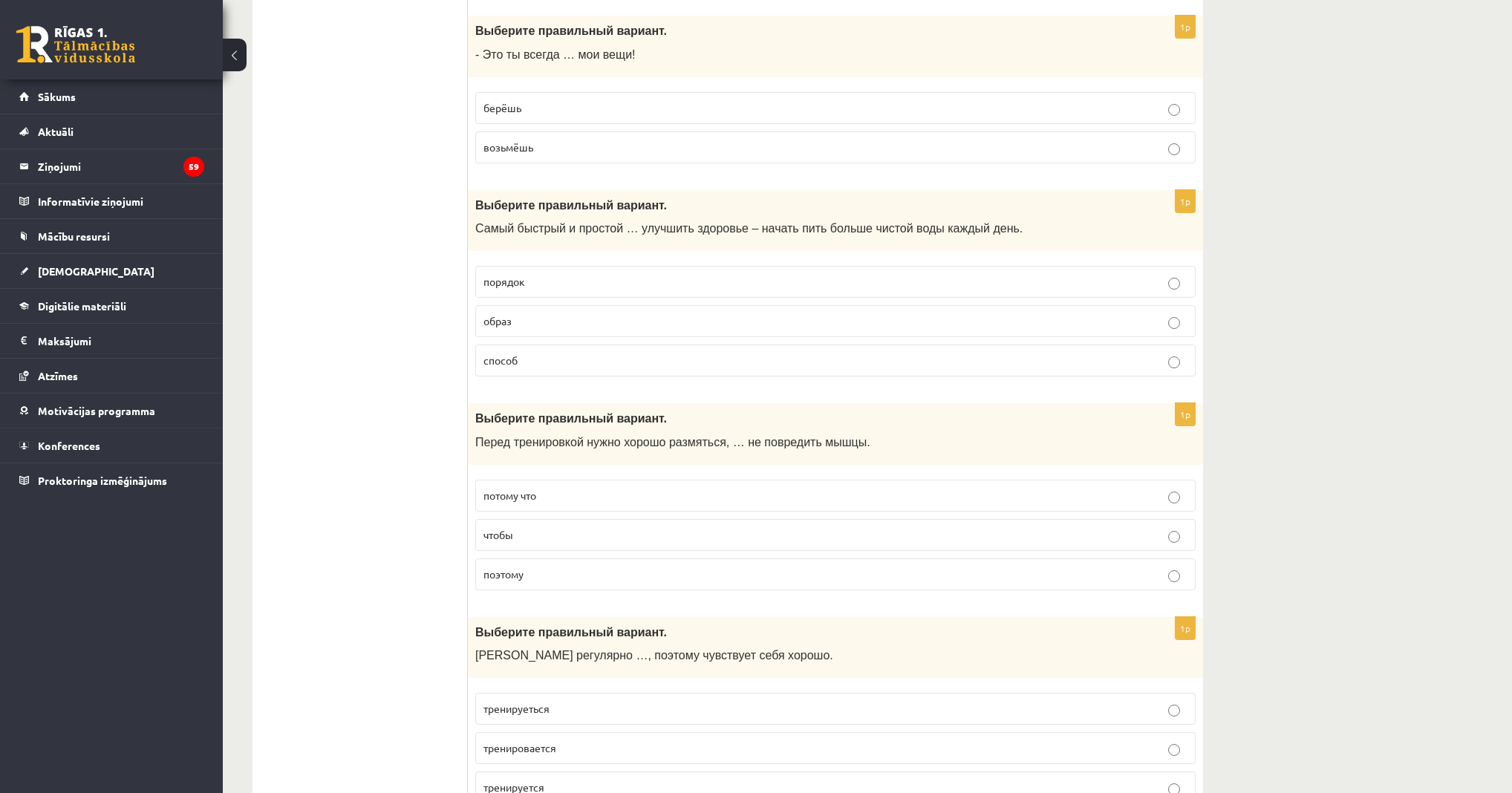
click at [575, 353] on p "способ" at bounding box center [836, 360] width 704 height 16
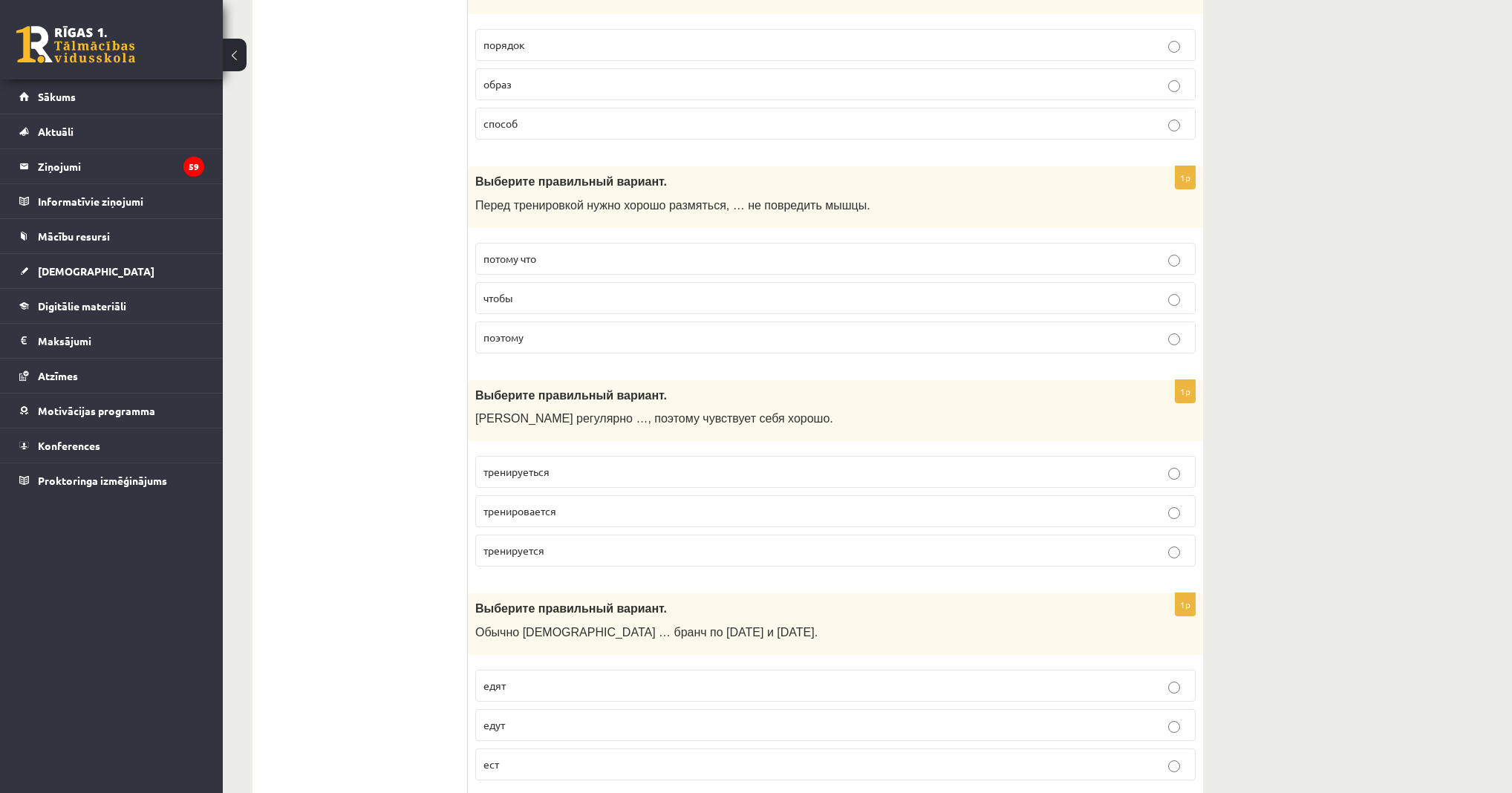
scroll to position [2850, 0]
click at [507, 281] on label "чтобы" at bounding box center [835, 297] width 720 height 32
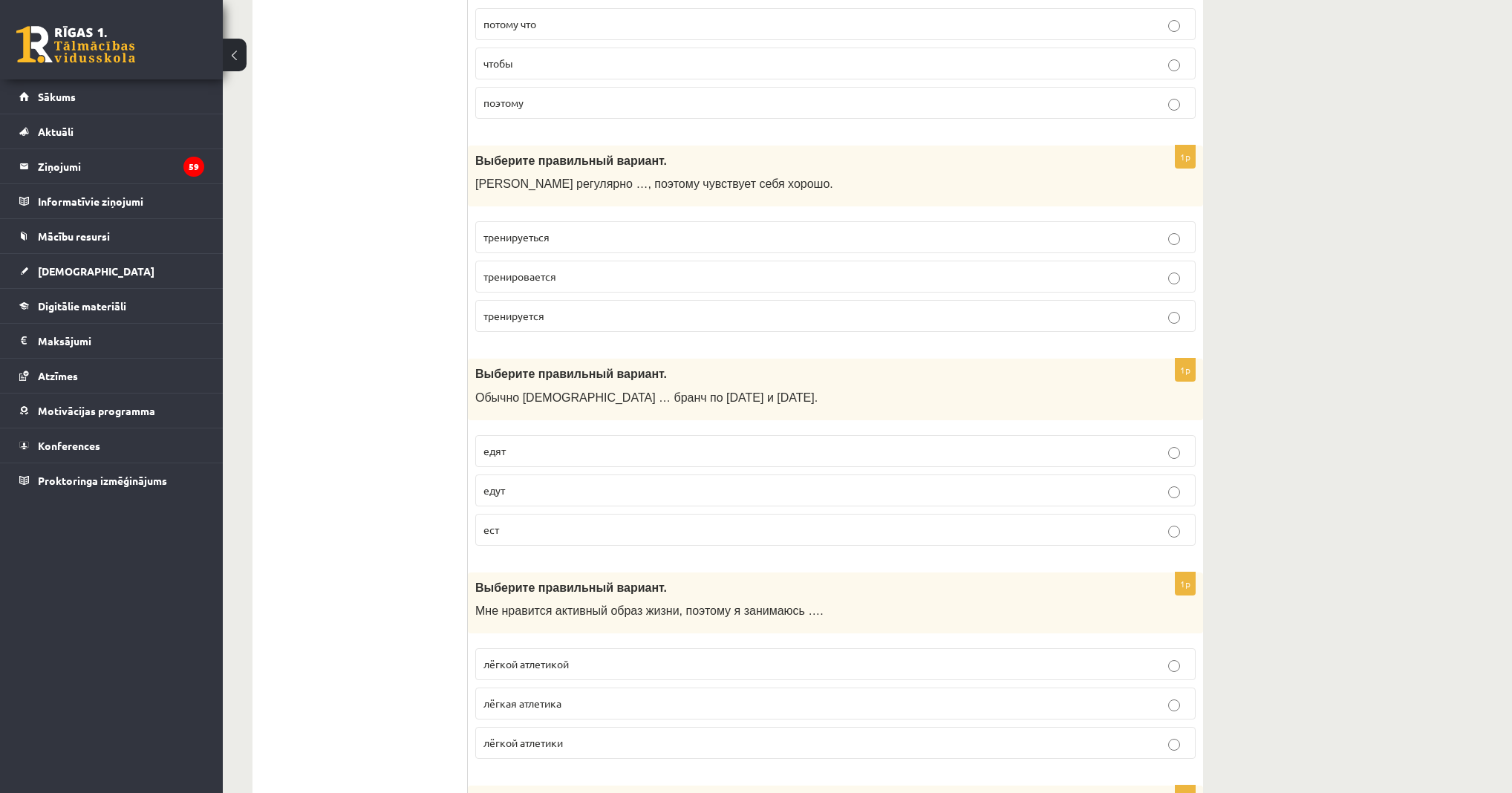
scroll to position [3088, 0]
click at [588, 304] on p "тренируется" at bounding box center [836, 312] width 704 height 16
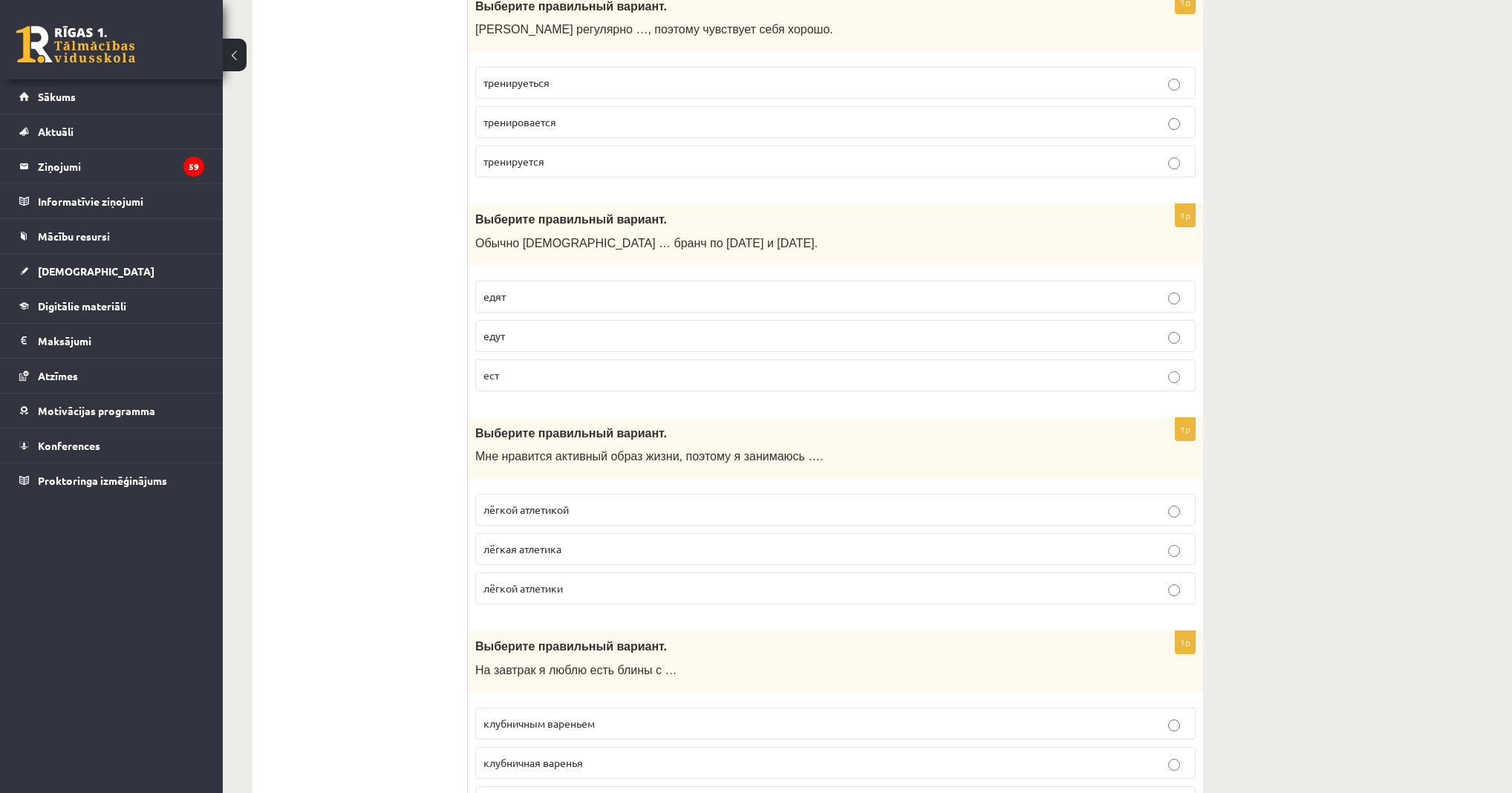
scroll to position [3266, 0]
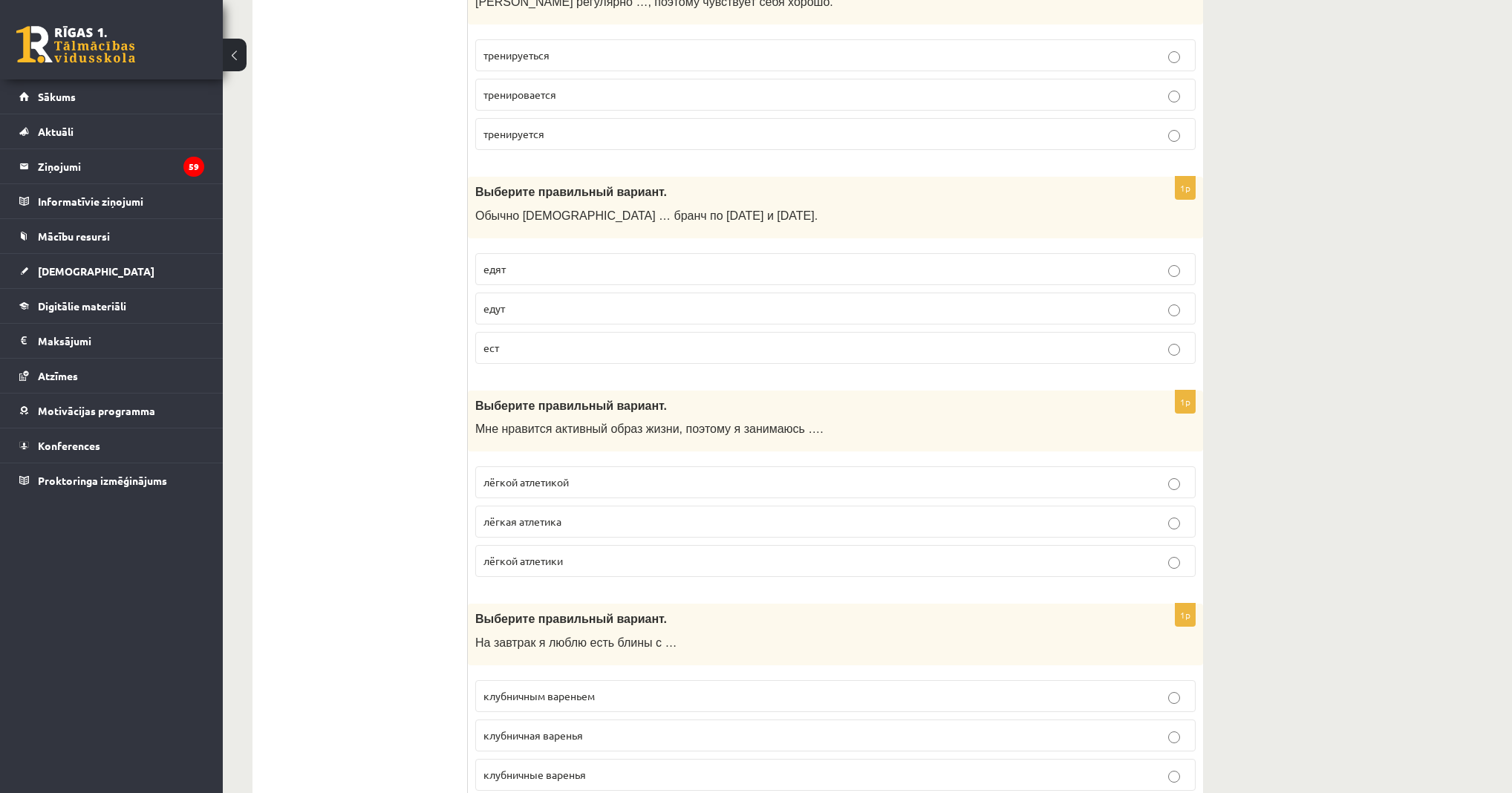
click at [524, 261] on p "едят" at bounding box center [836, 269] width 704 height 16
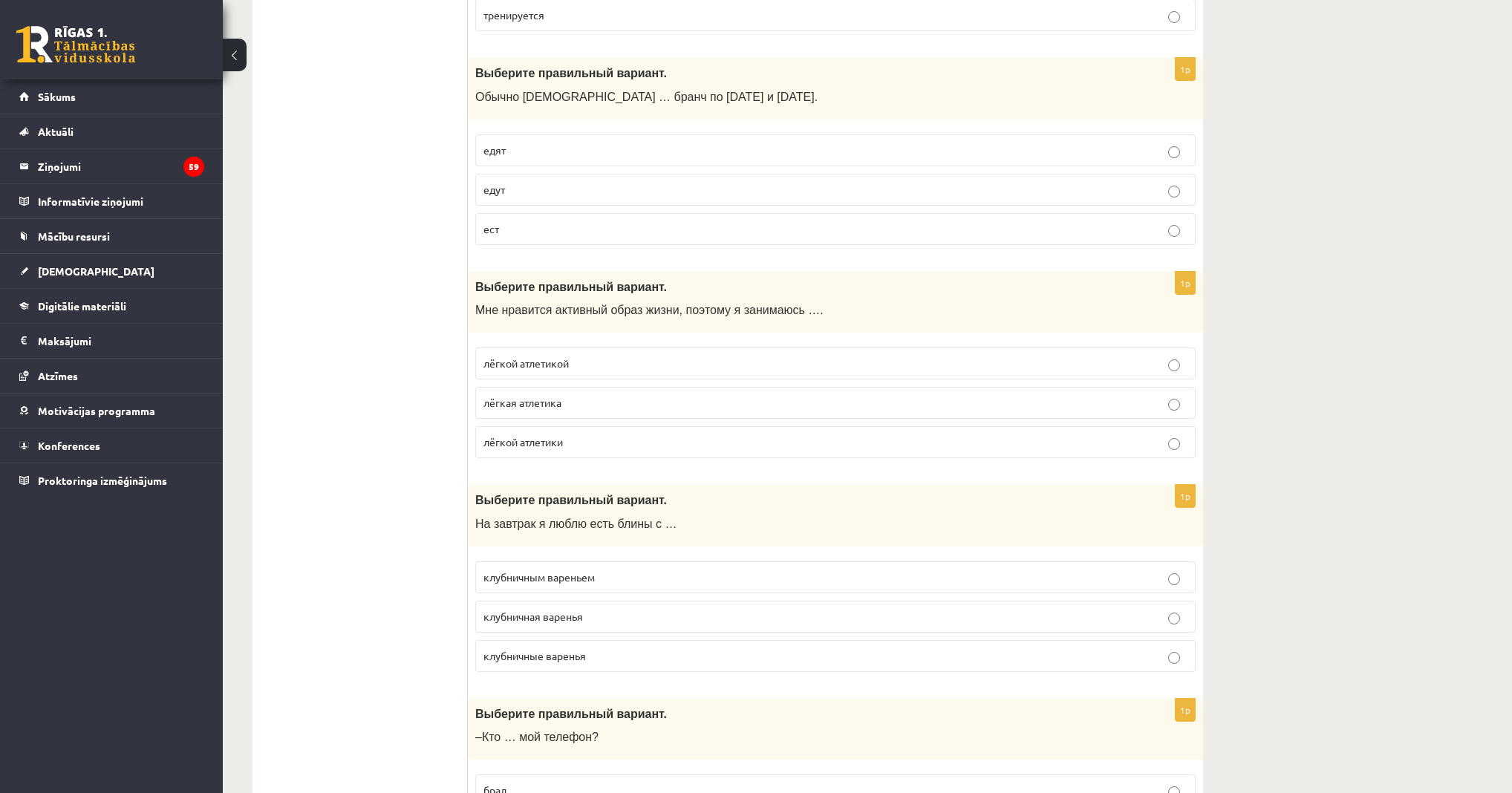
scroll to position [3444, 0]
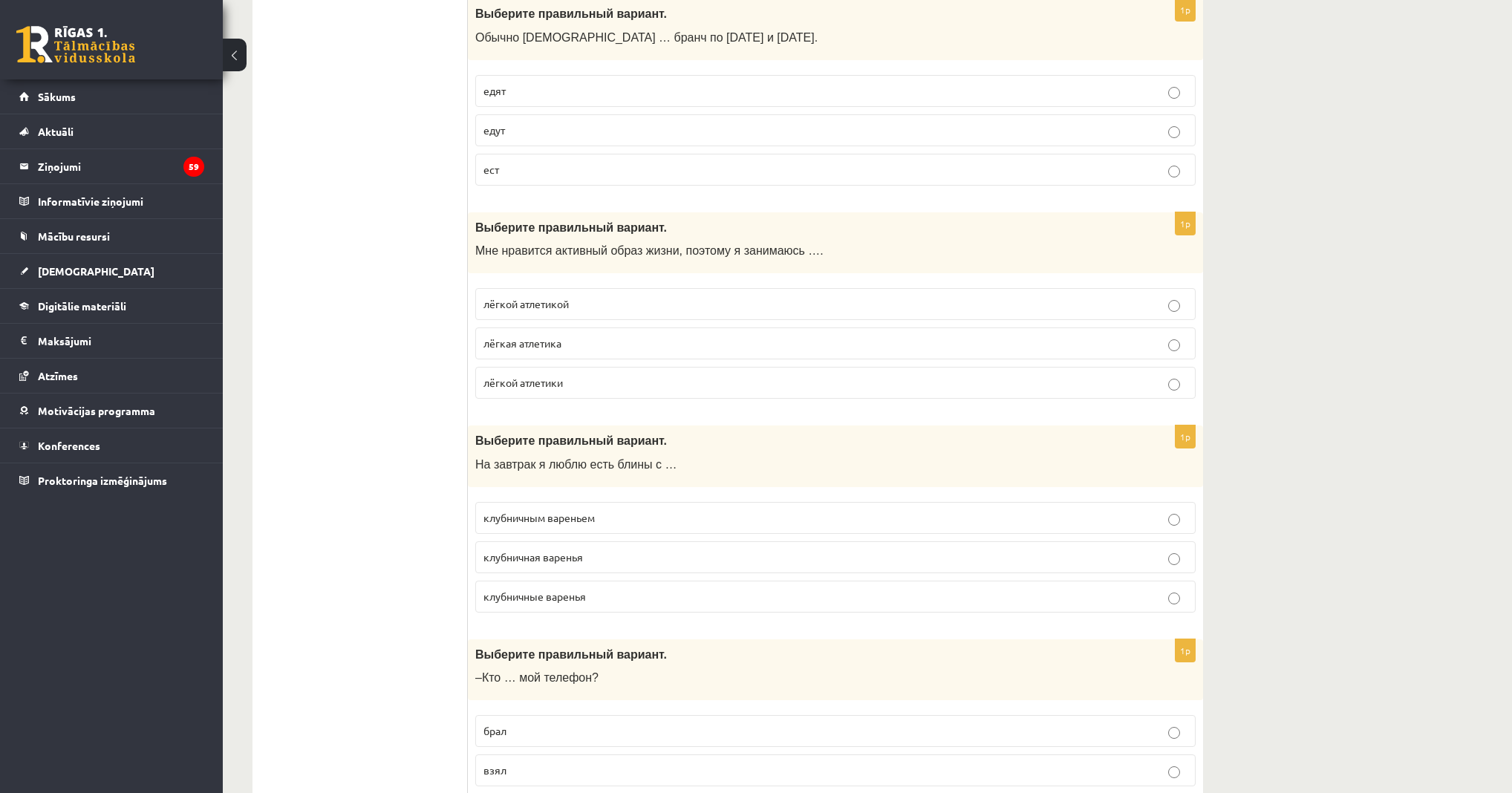
click at [615, 296] on p "лёгкой атлетикой" at bounding box center [836, 303] width 704 height 16
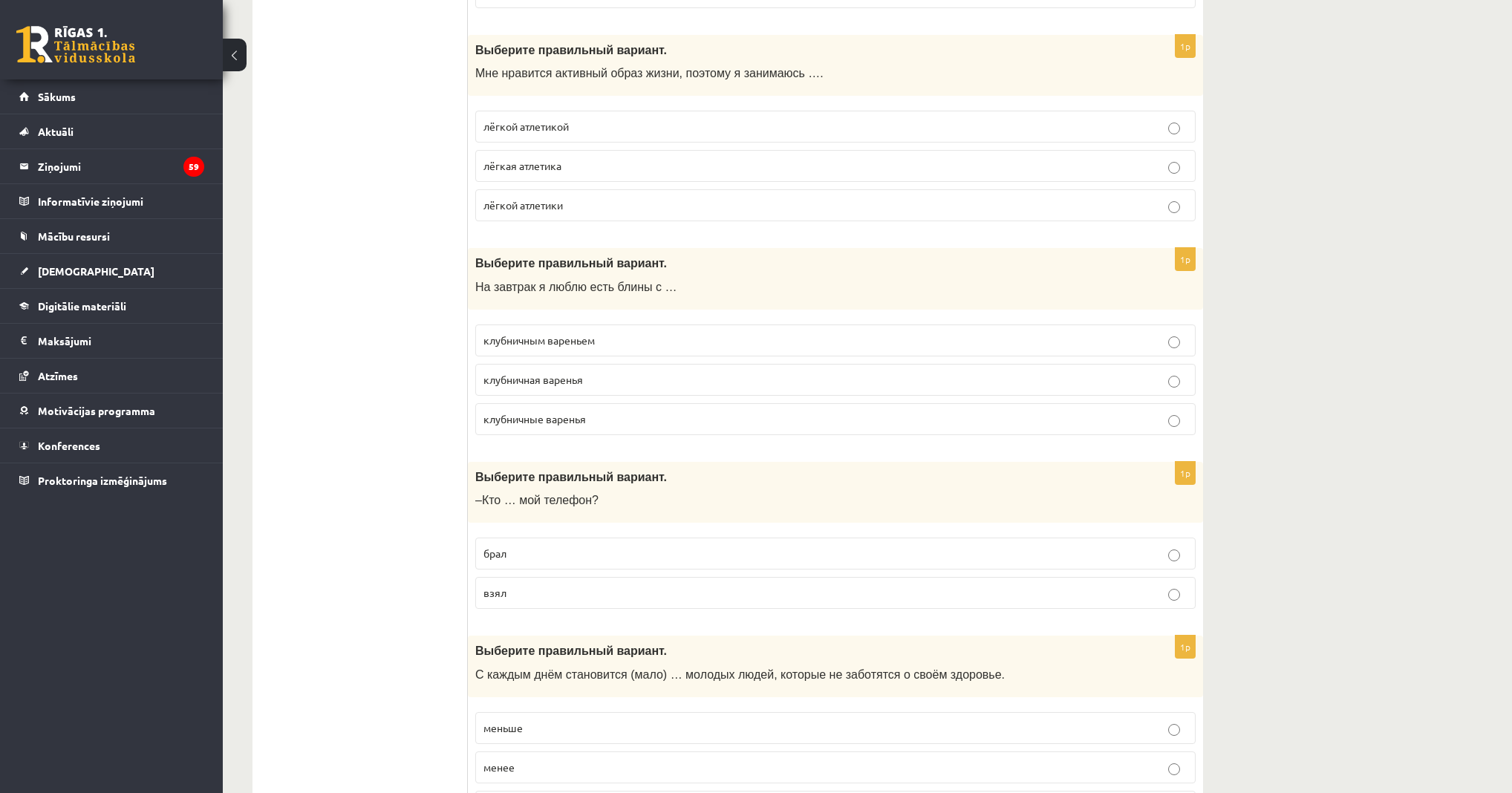
scroll to position [3622, 0]
click at [571, 324] on label "клубничным вареньем" at bounding box center [835, 340] width 720 height 32
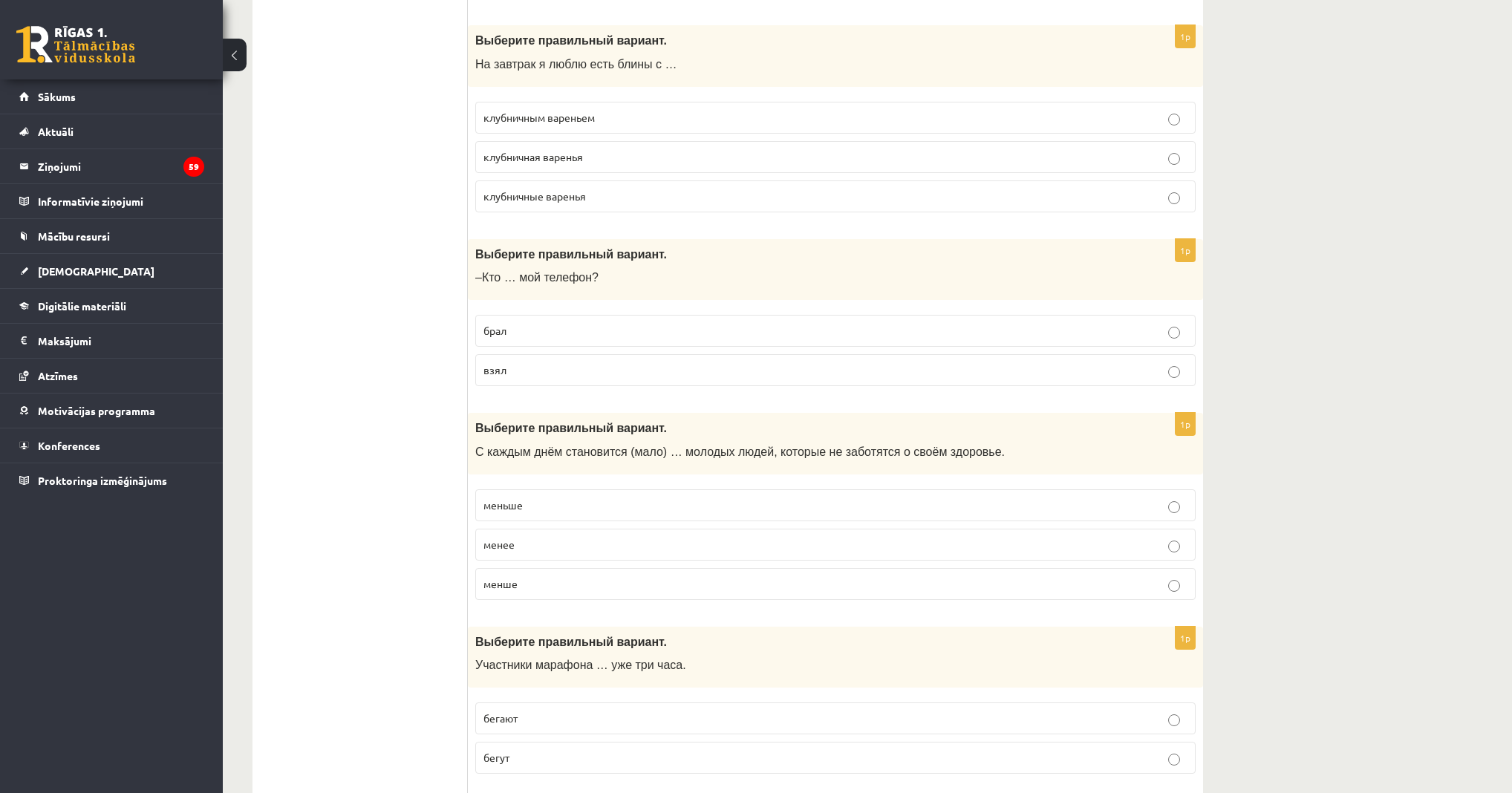
scroll to position [3860, 0]
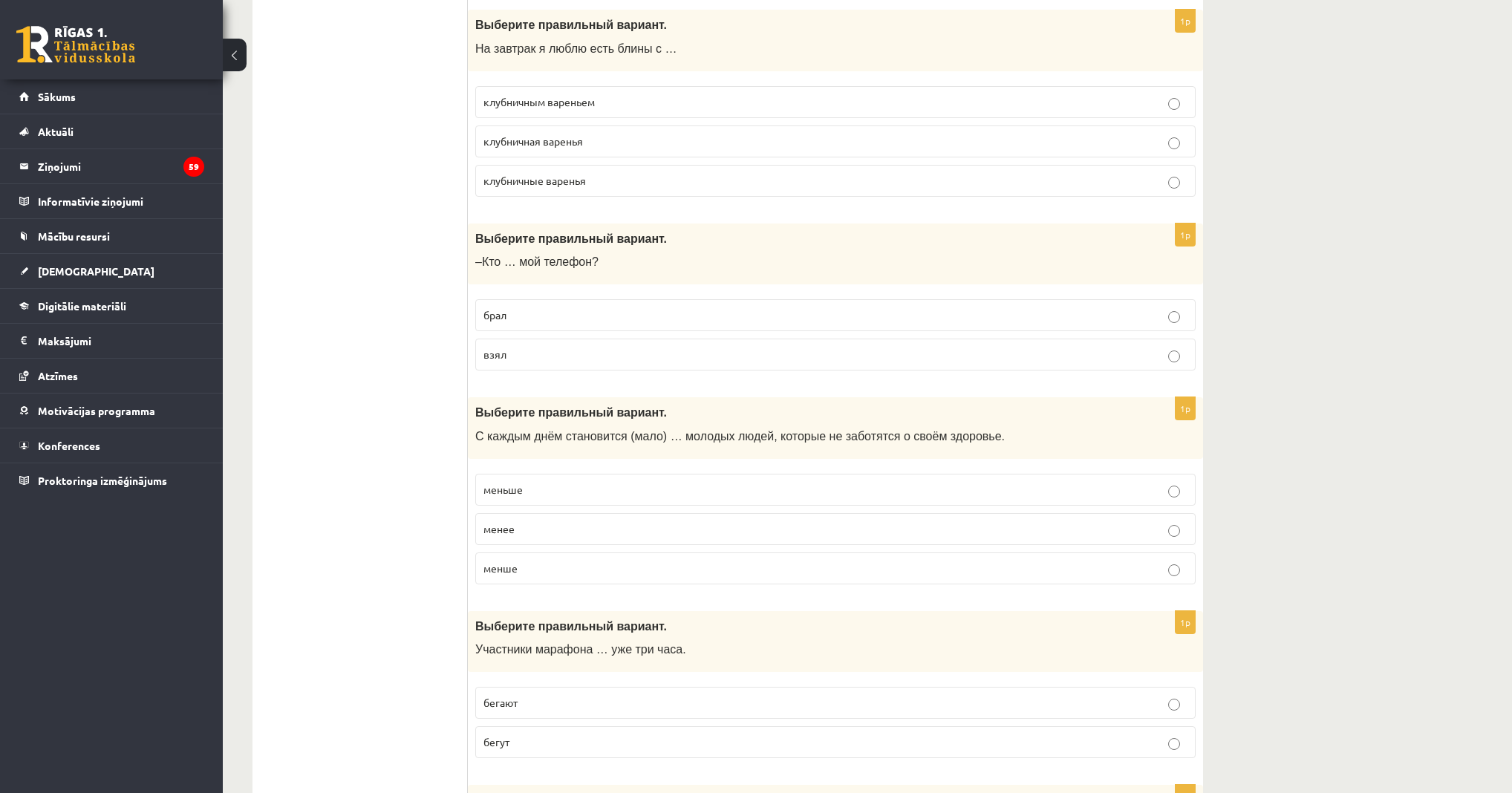
click at [586, 346] on p "взял" at bounding box center [836, 354] width 704 height 16
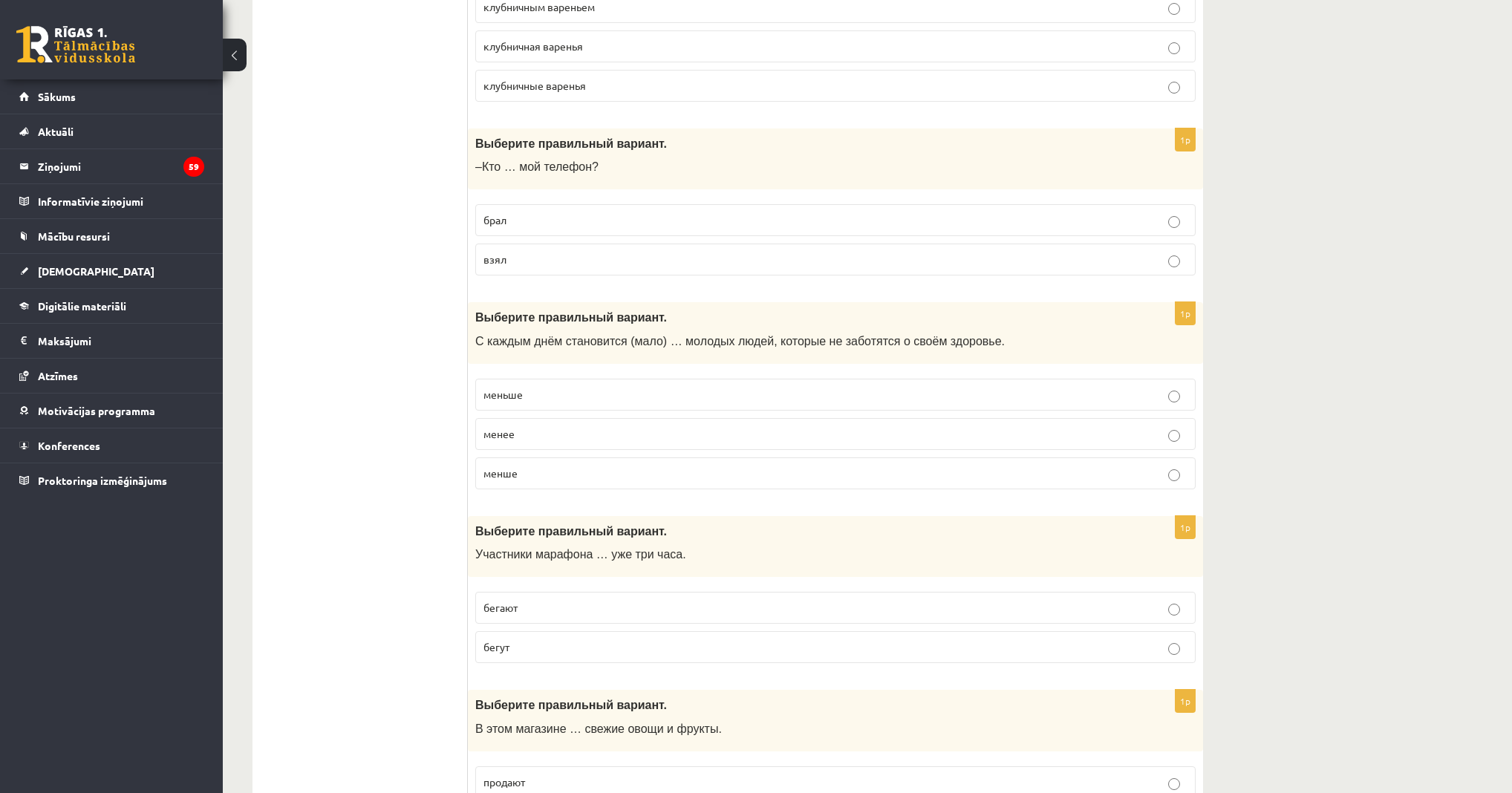
scroll to position [3978, 0]
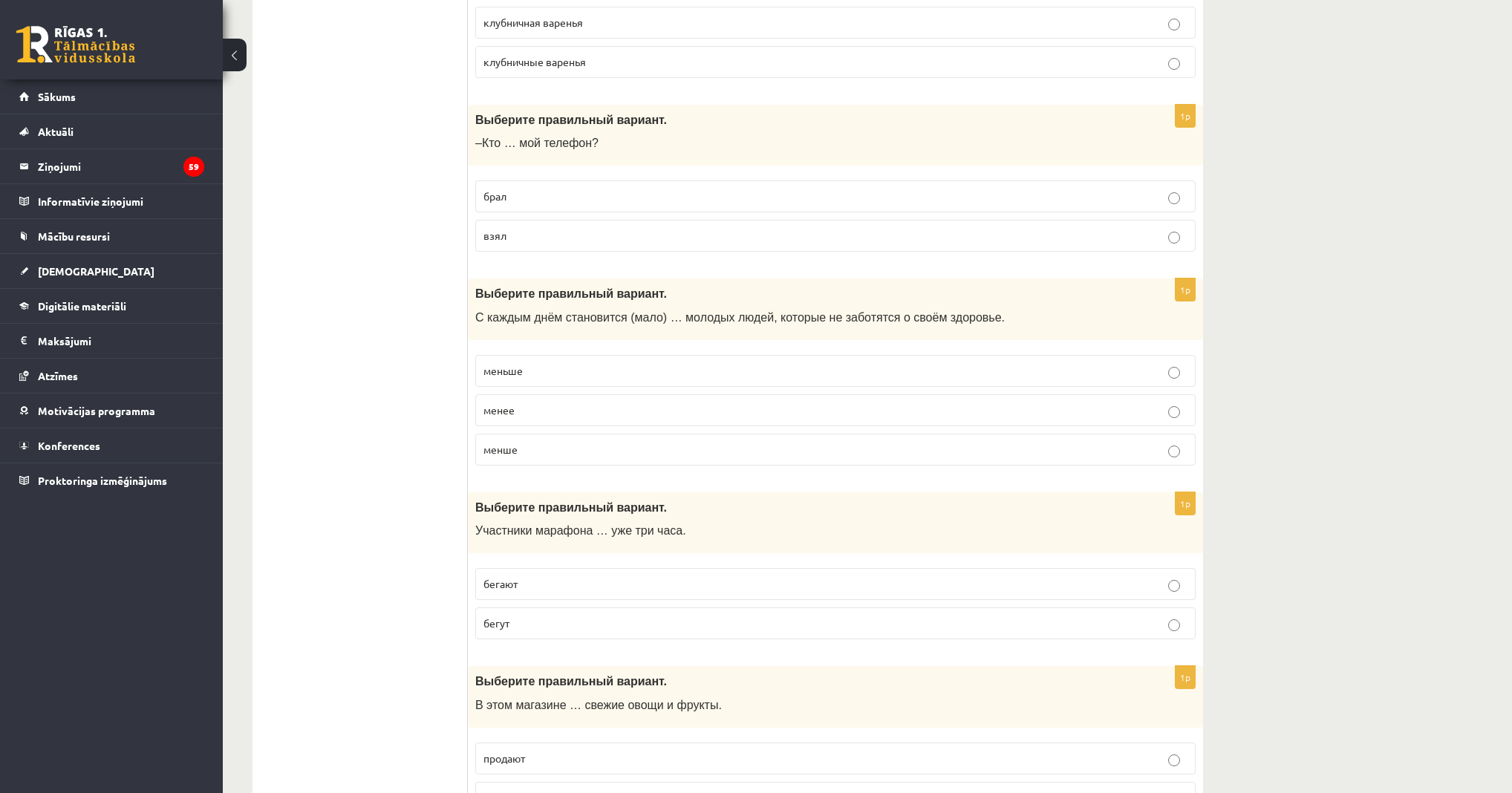
click at [553, 363] on p "меньше" at bounding box center [836, 371] width 704 height 16
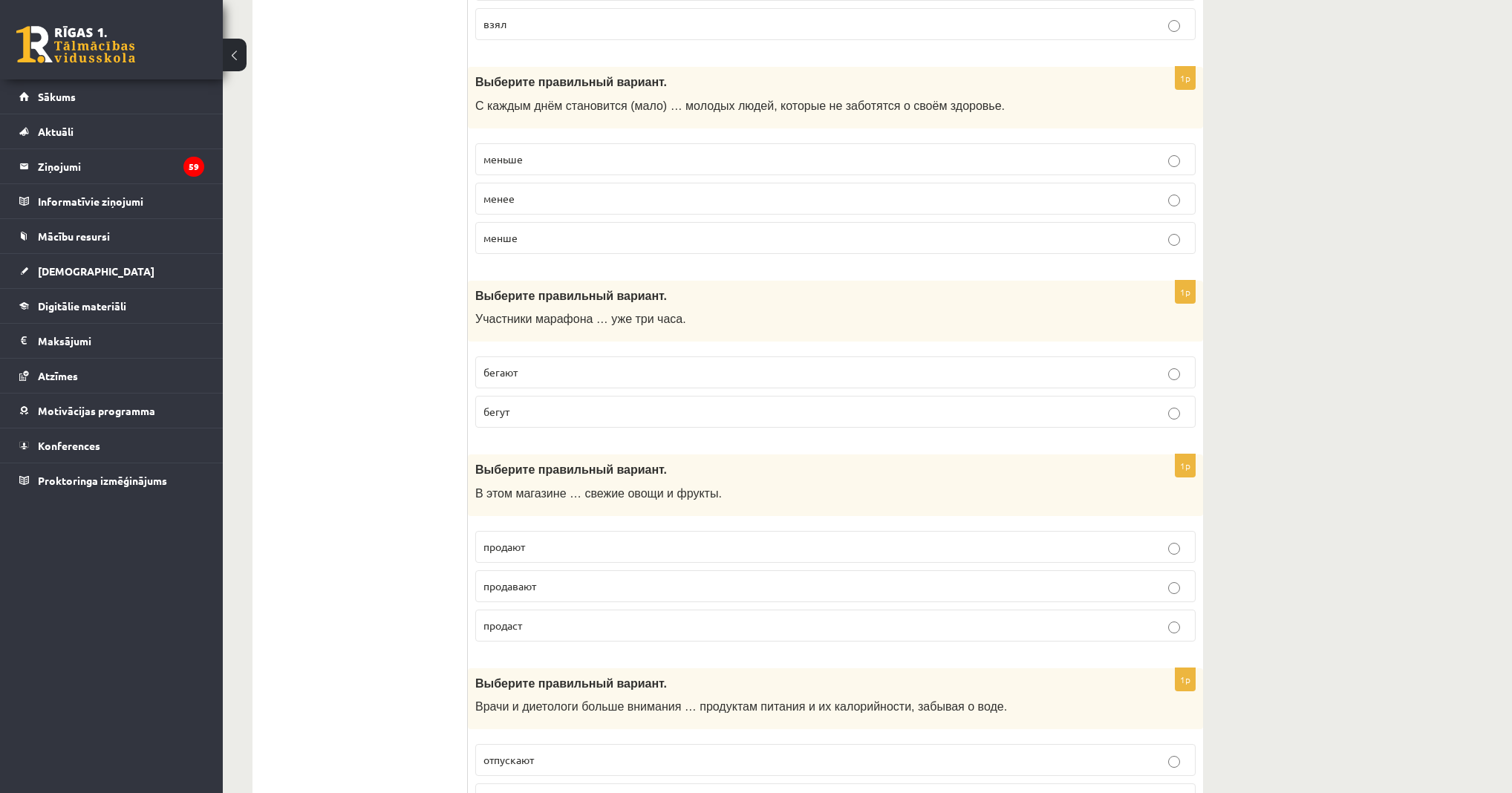
scroll to position [4216, 0]
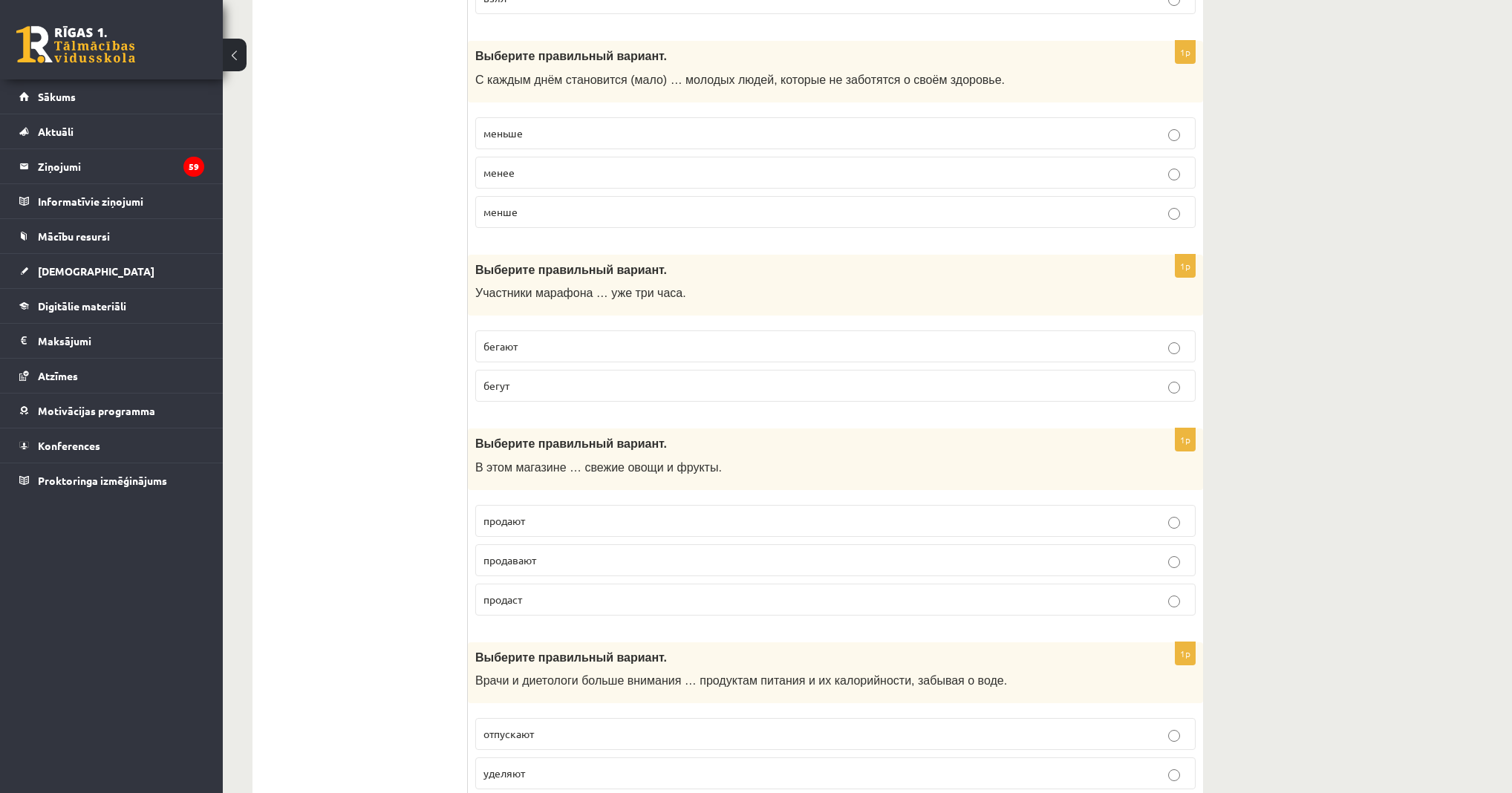
click at [565, 378] on p "бегут" at bounding box center [836, 386] width 704 height 16
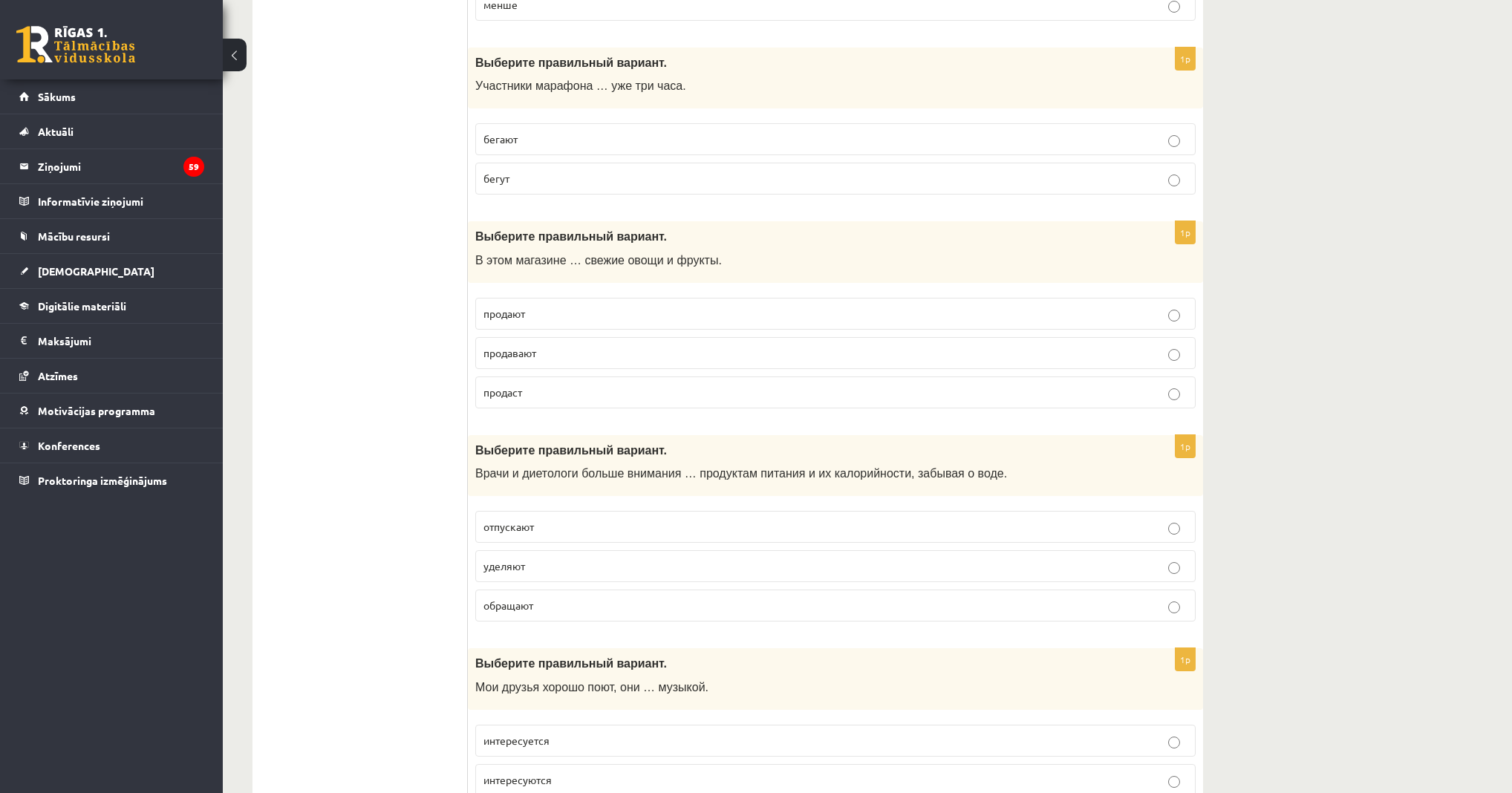
scroll to position [4454, 0]
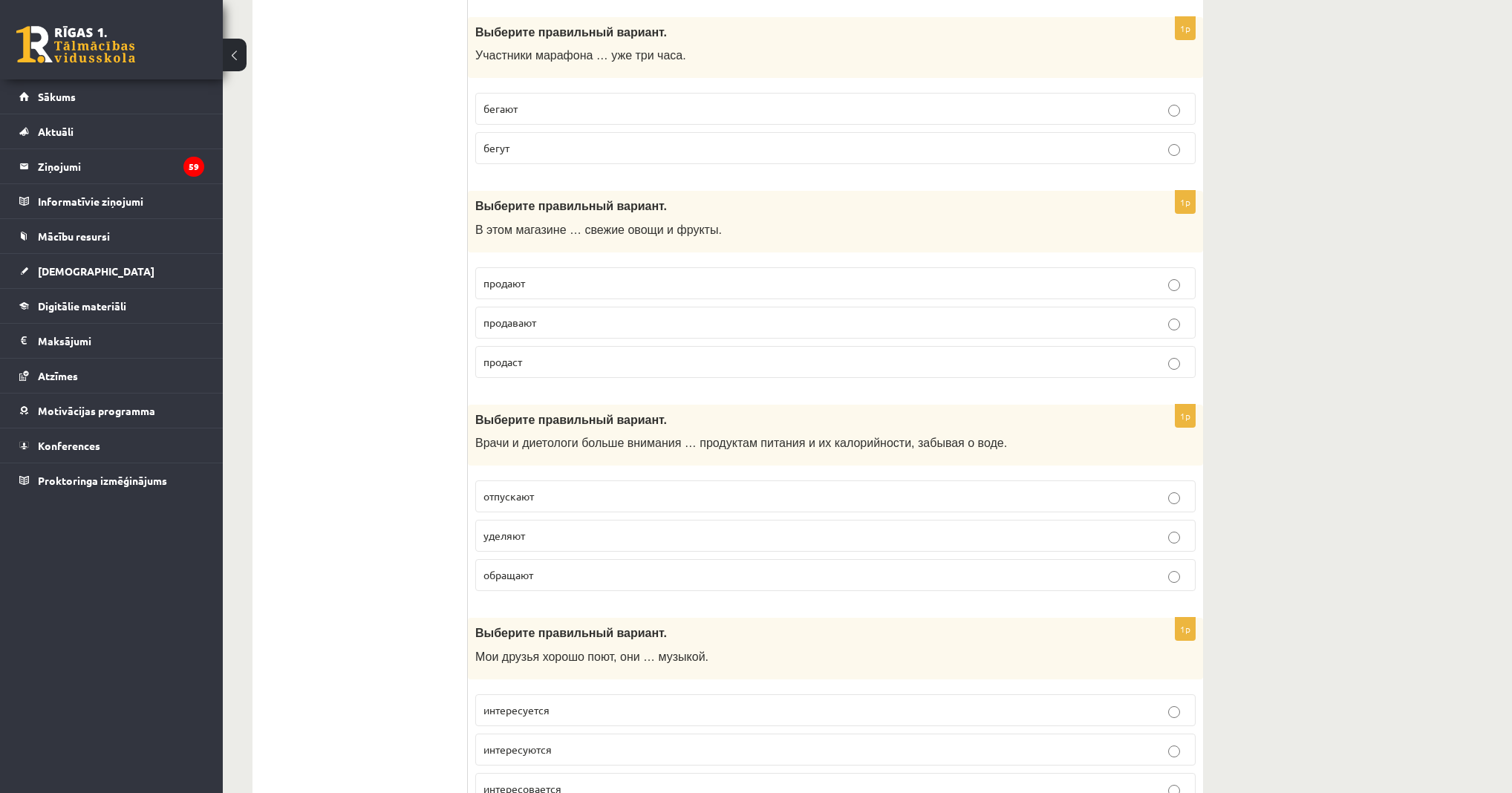
click at [548, 275] on p "продают" at bounding box center [836, 283] width 704 height 16
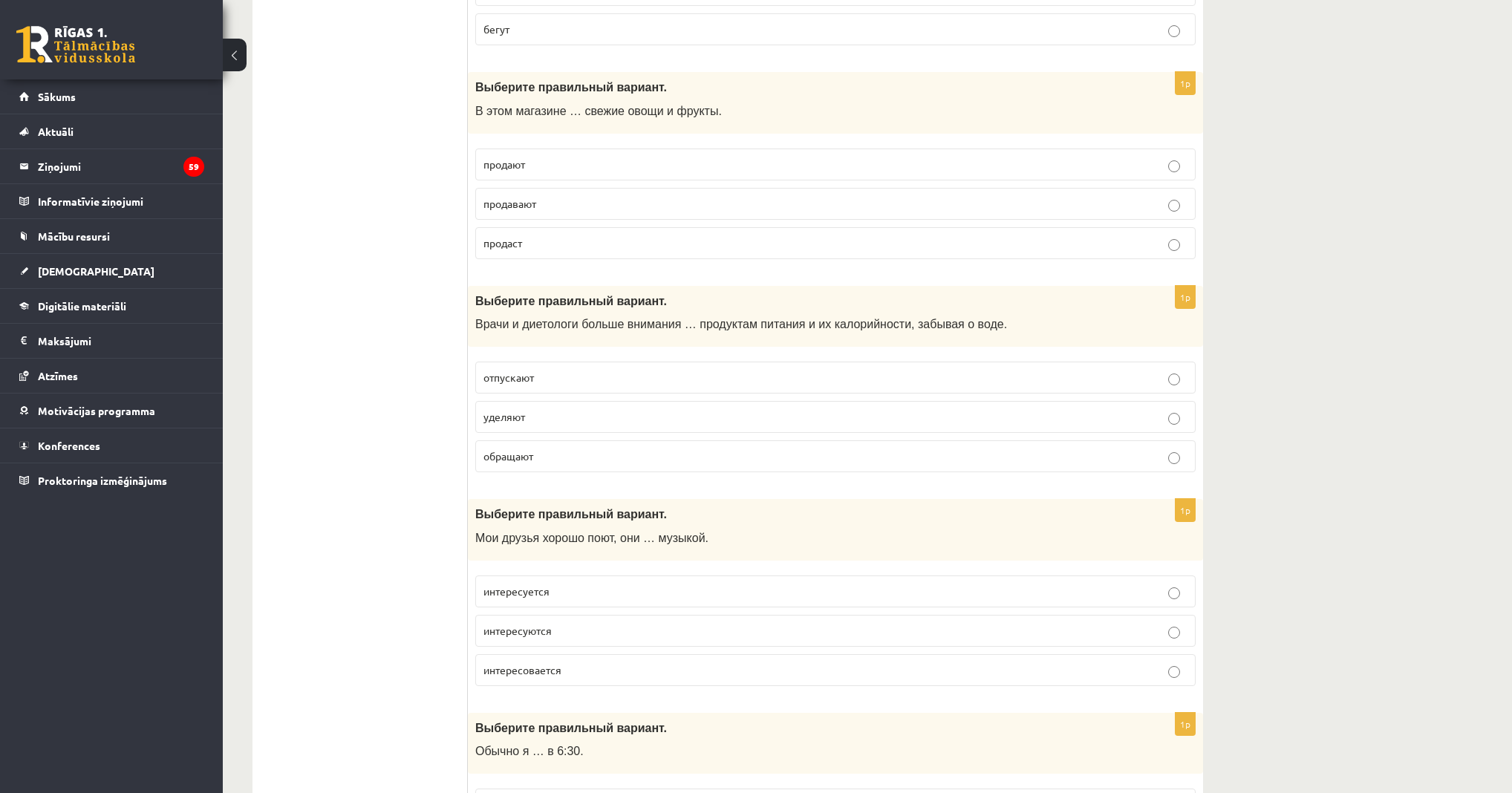
scroll to position [4632, 0]
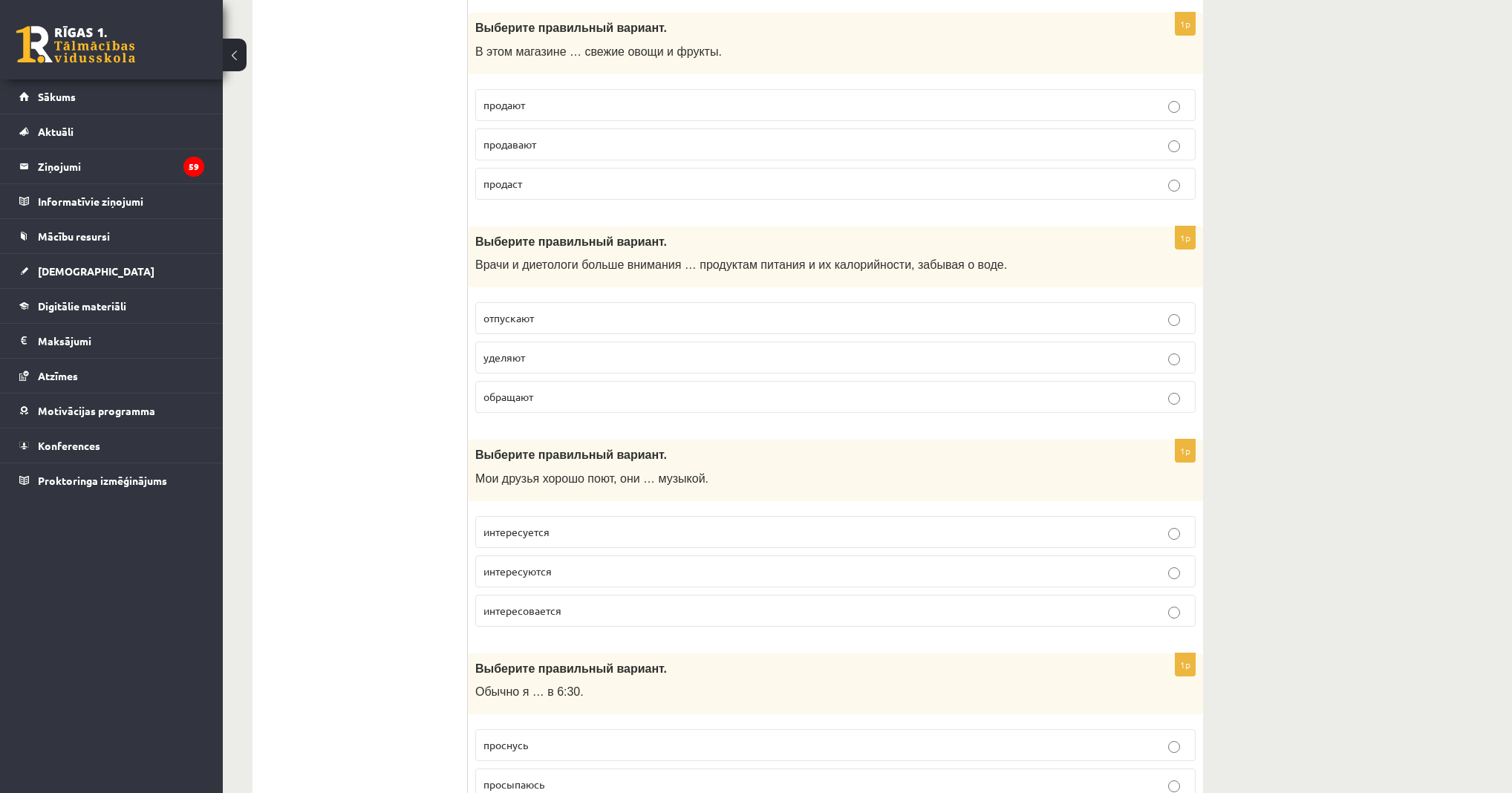
click at [536, 349] on p "уделяют" at bounding box center [836, 357] width 704 height 16
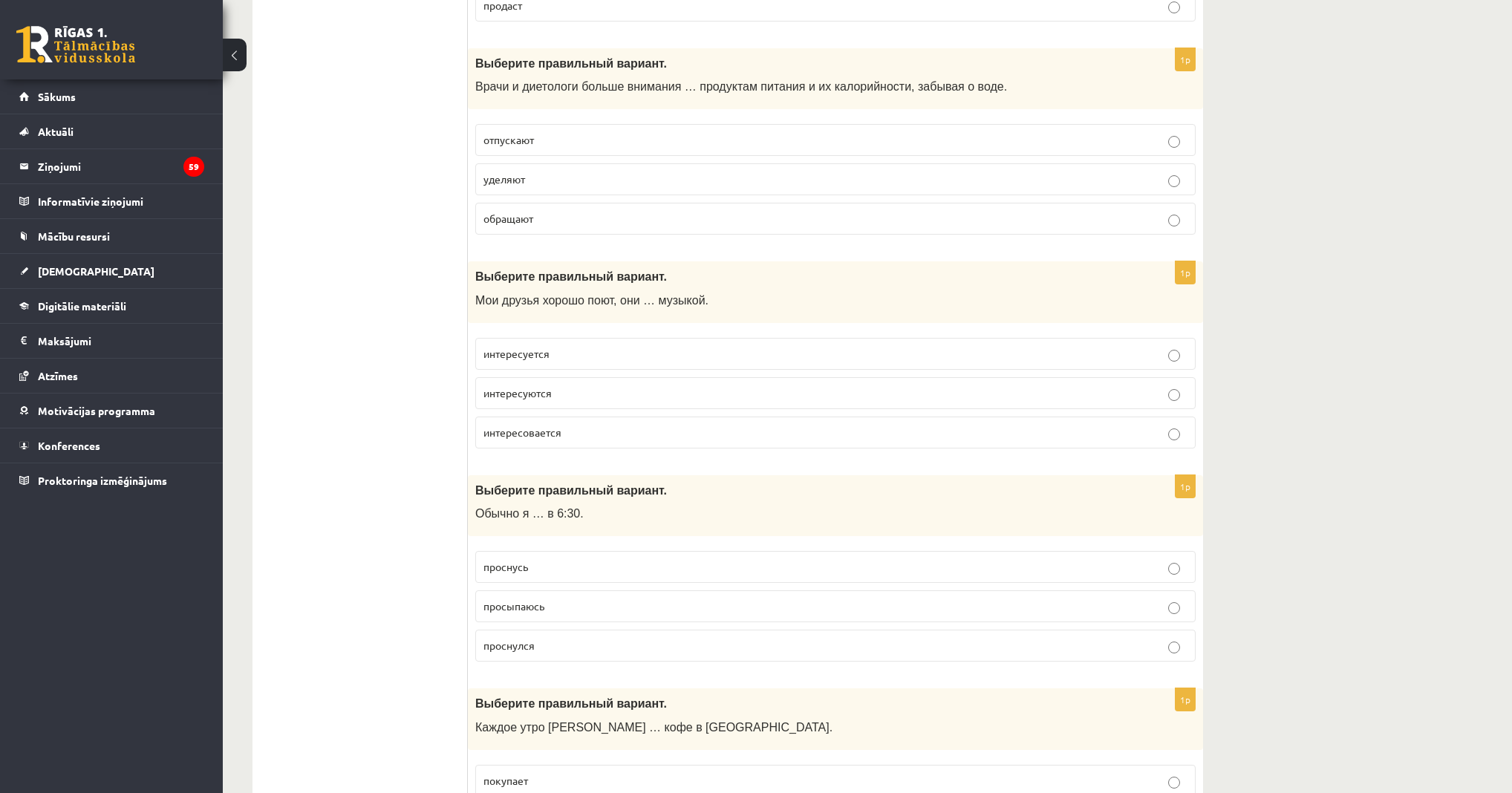
scroll to position [4869, 0]
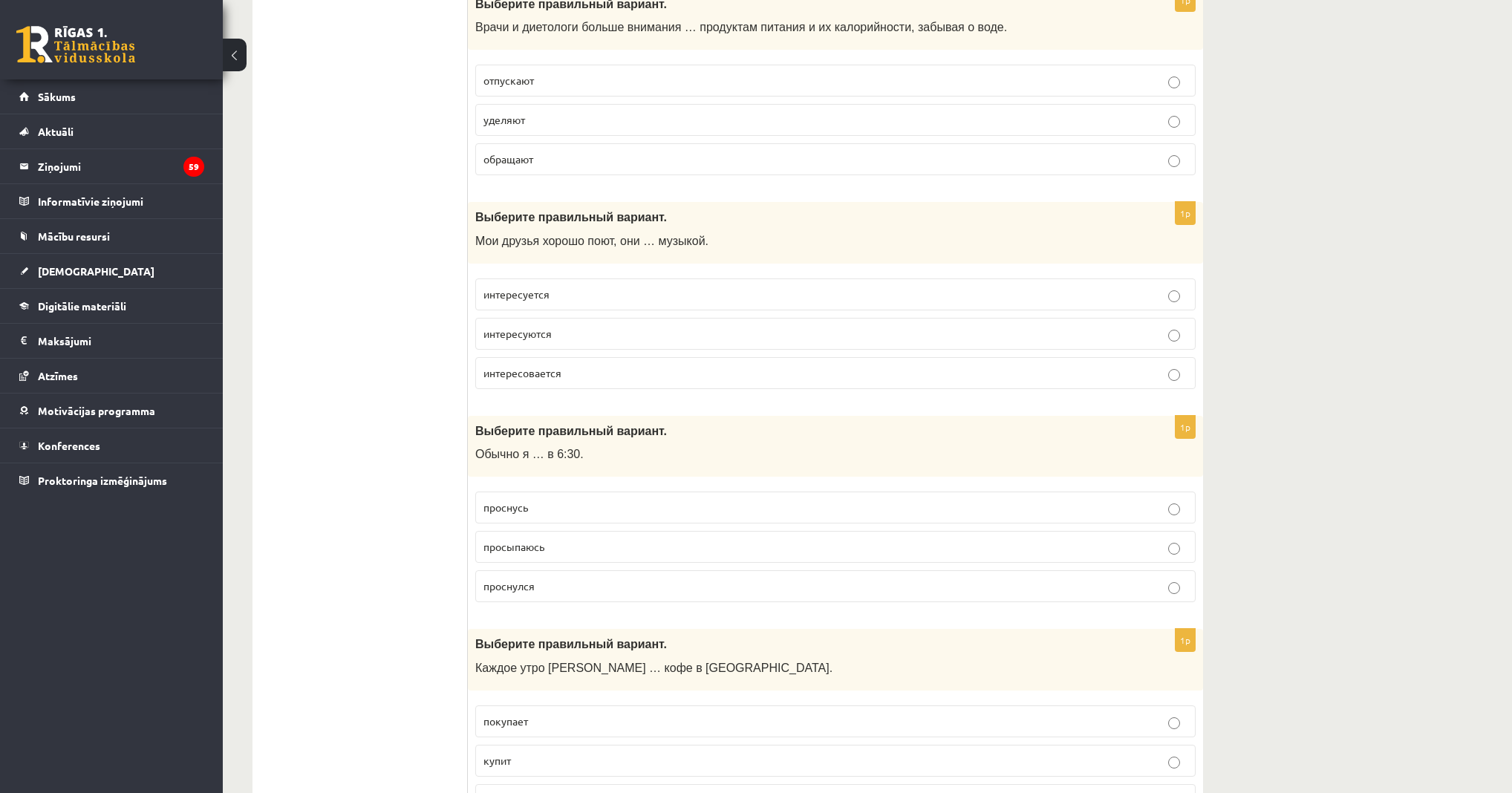
click at [568, 326] on p "интересуются" at bounding box center [836, 333] width 704 height 16
click at [566, 286] on p "интересуется" at bounding box center [836, 294] width 704 height 16
click at [550, 327] on span "интересуются" at bounding box center [517, 333] width 68 height 13
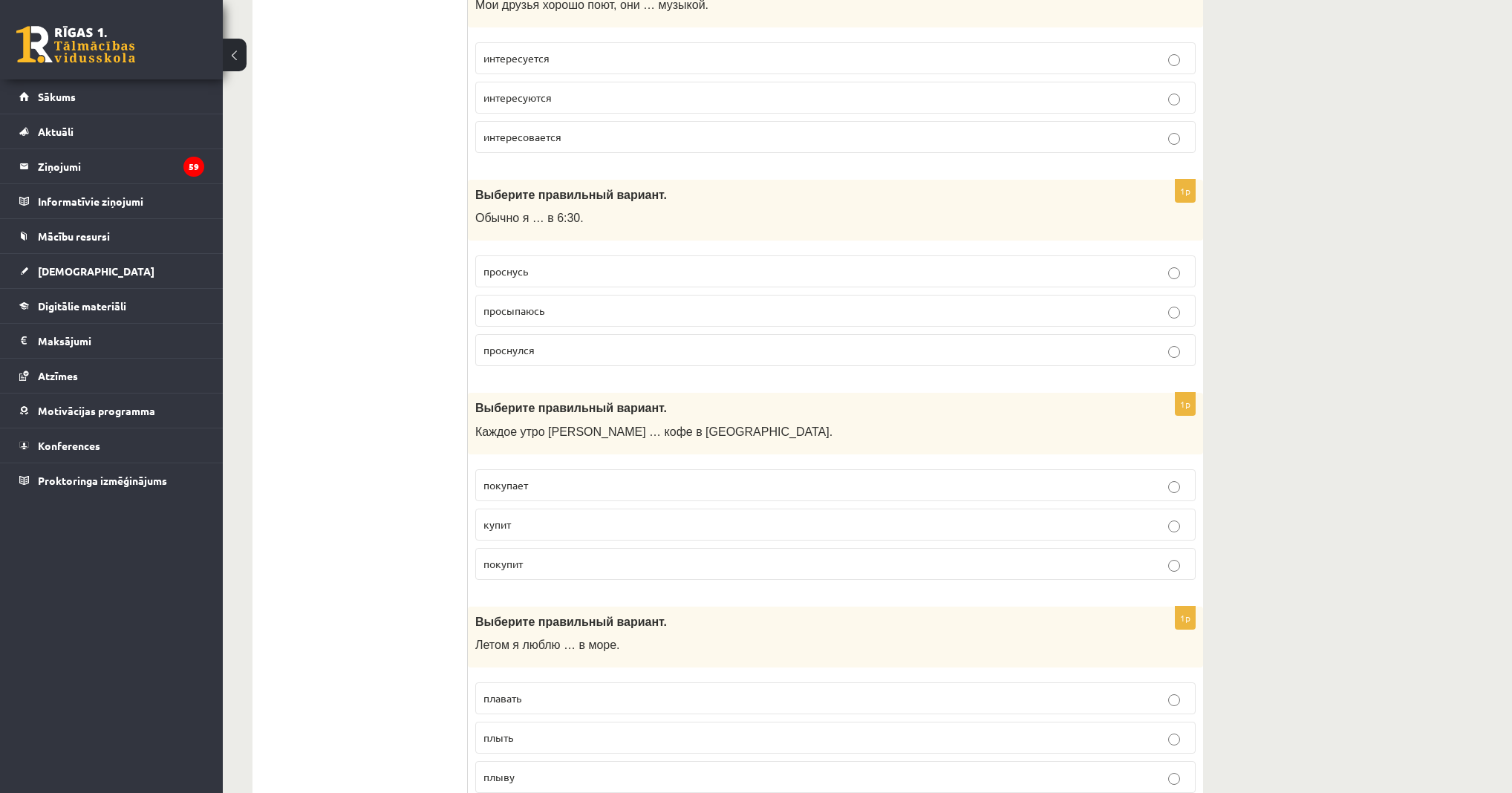
scroll to position [5107, 0]
click at [559, 301] on p "просыпаюсь" at bounding box center [836, 309] width 704 height 16
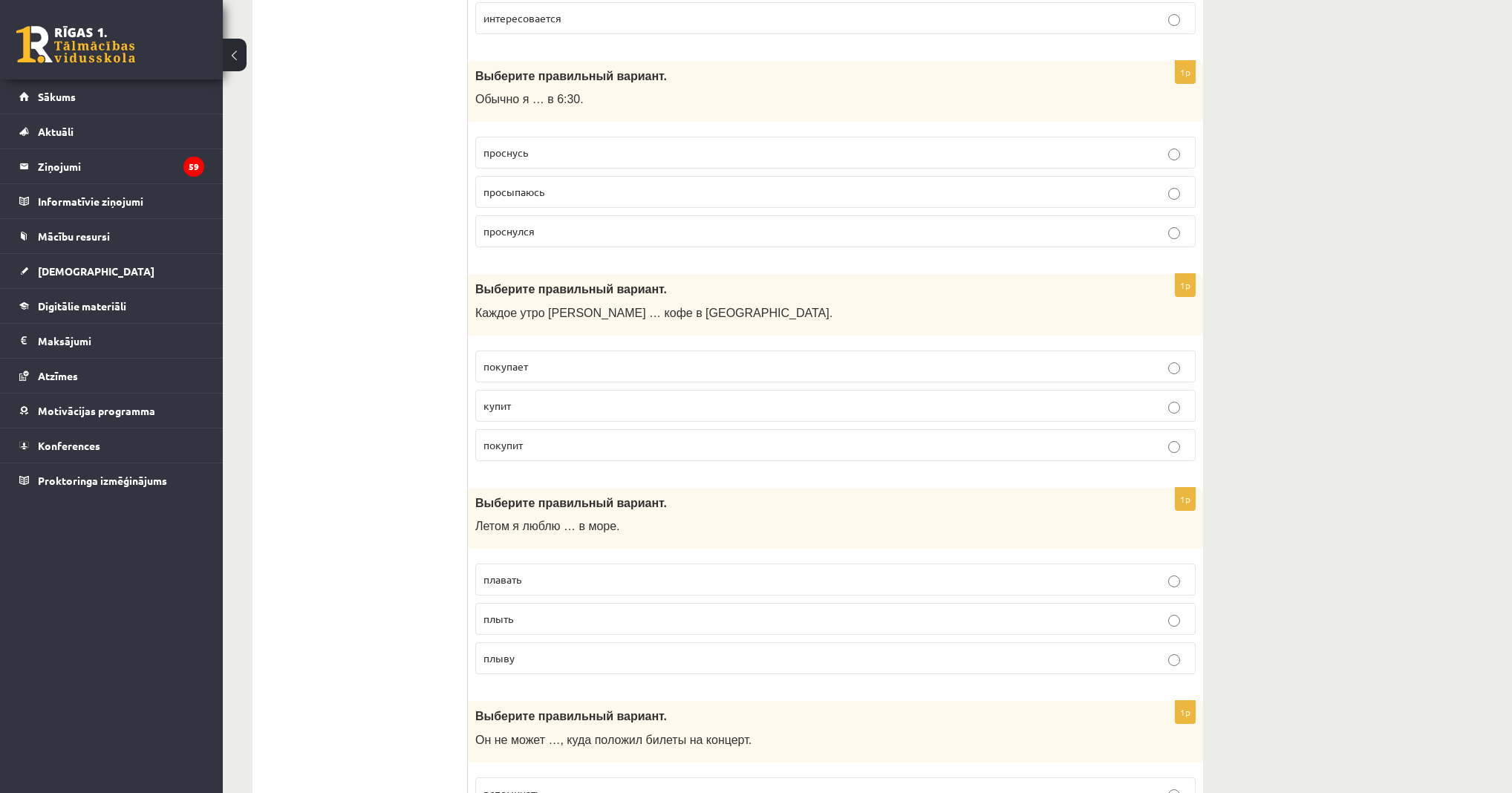
scroll to position [5225, 0]
click at [556, 357] on p "покупает" at bounding box center [836, 364] width 704 height 16
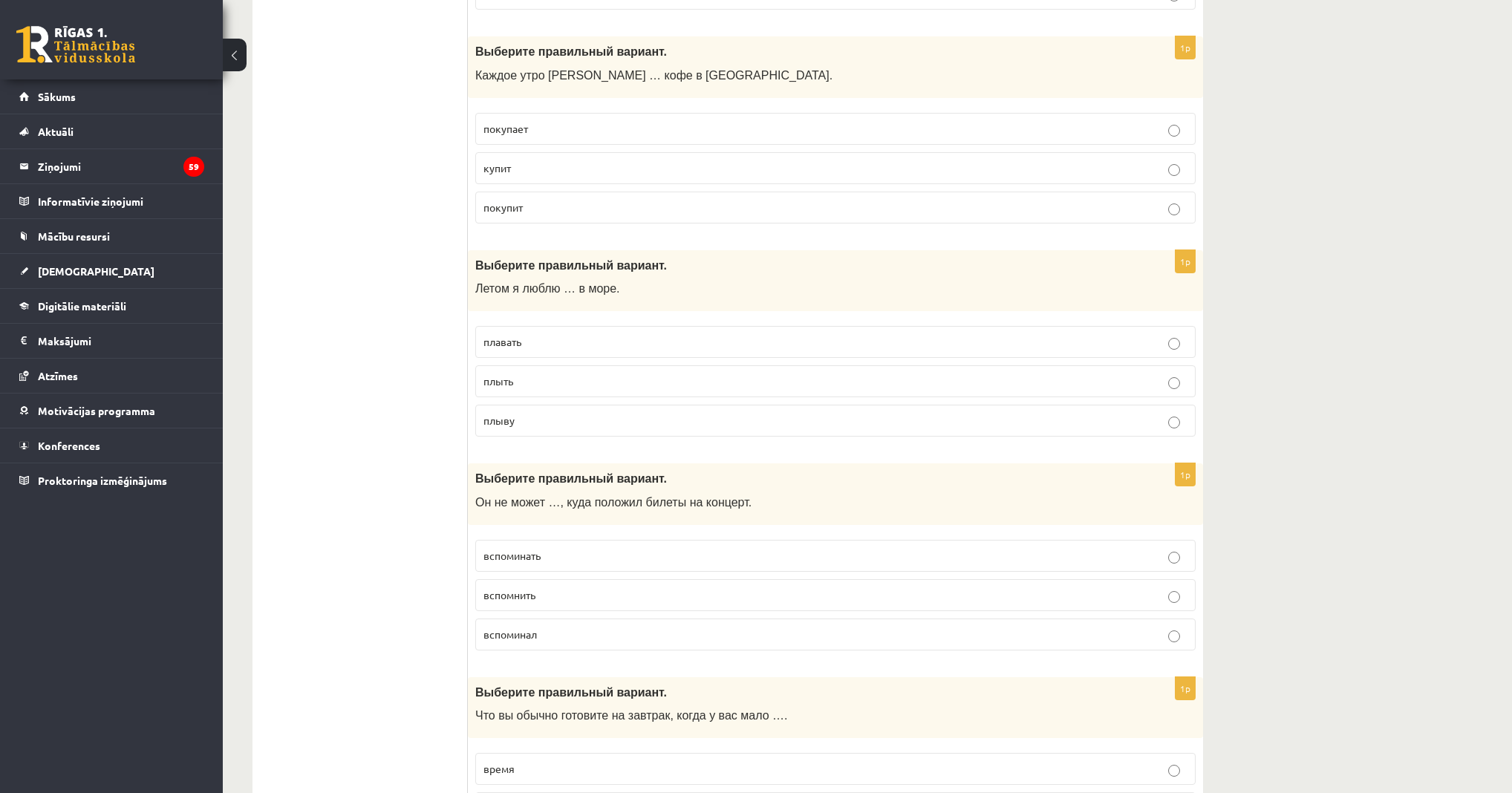
scroll to position [5463, 0]
click at [554, 332] on p "плавать" at bounding box center [836, 340] width 704 height 16
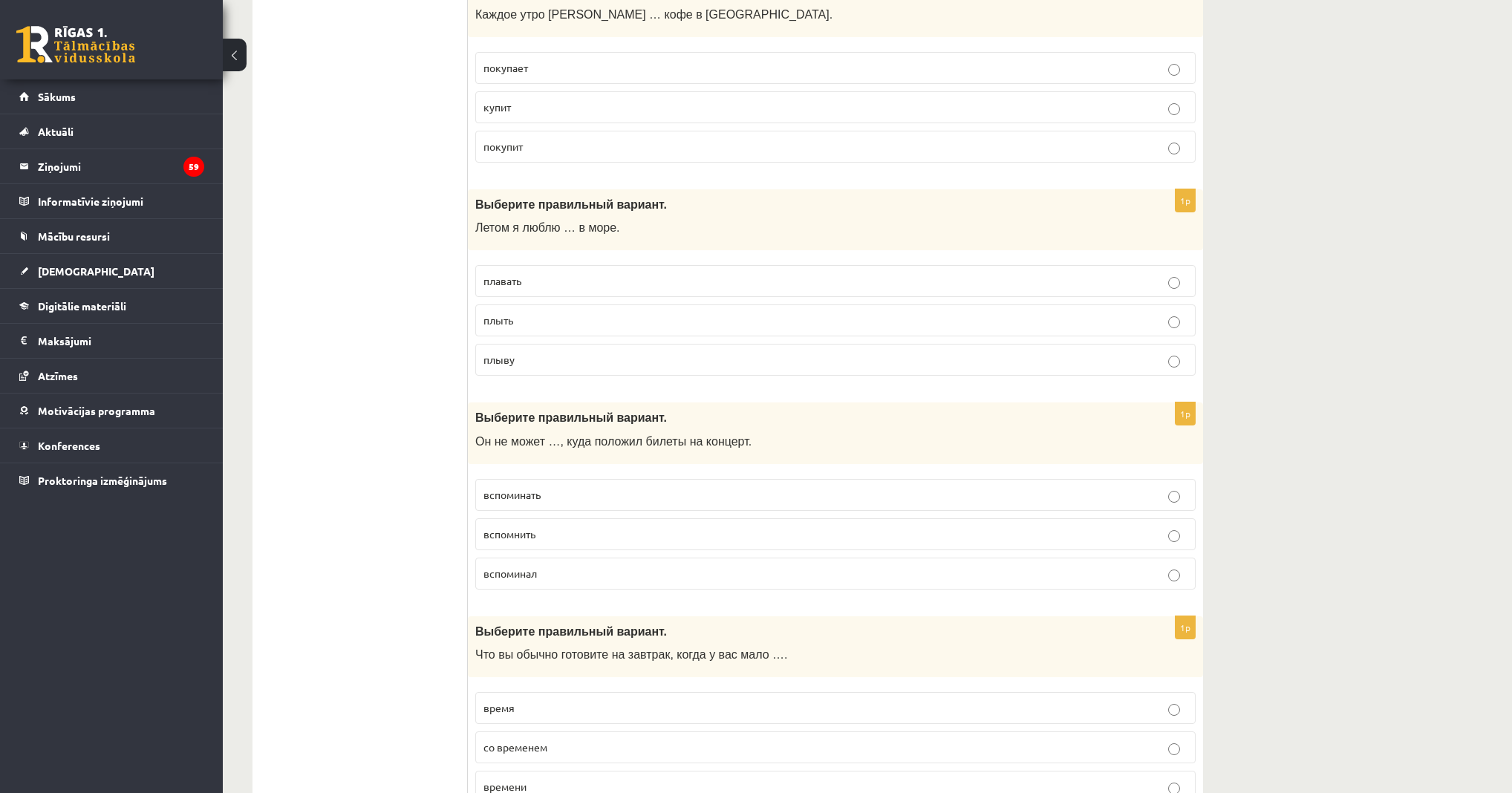
scroll to position [5561, 0]
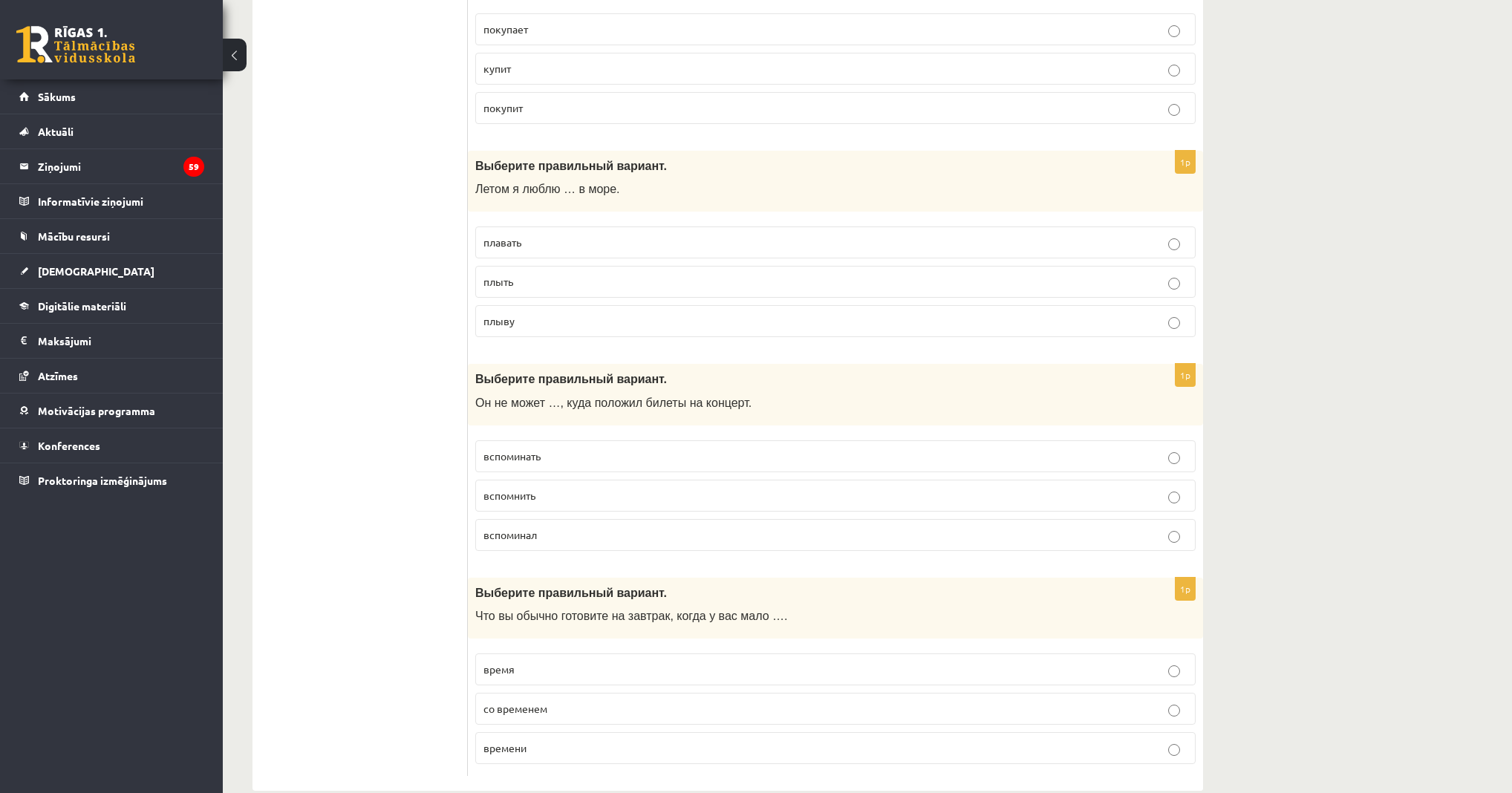
click at [578, 488] on p "вспомнить" at bounding box center [836, 495] width 704 height 16
click at [597, 740] on p "времени" at bounding box center [836, 747] width 704 height 16
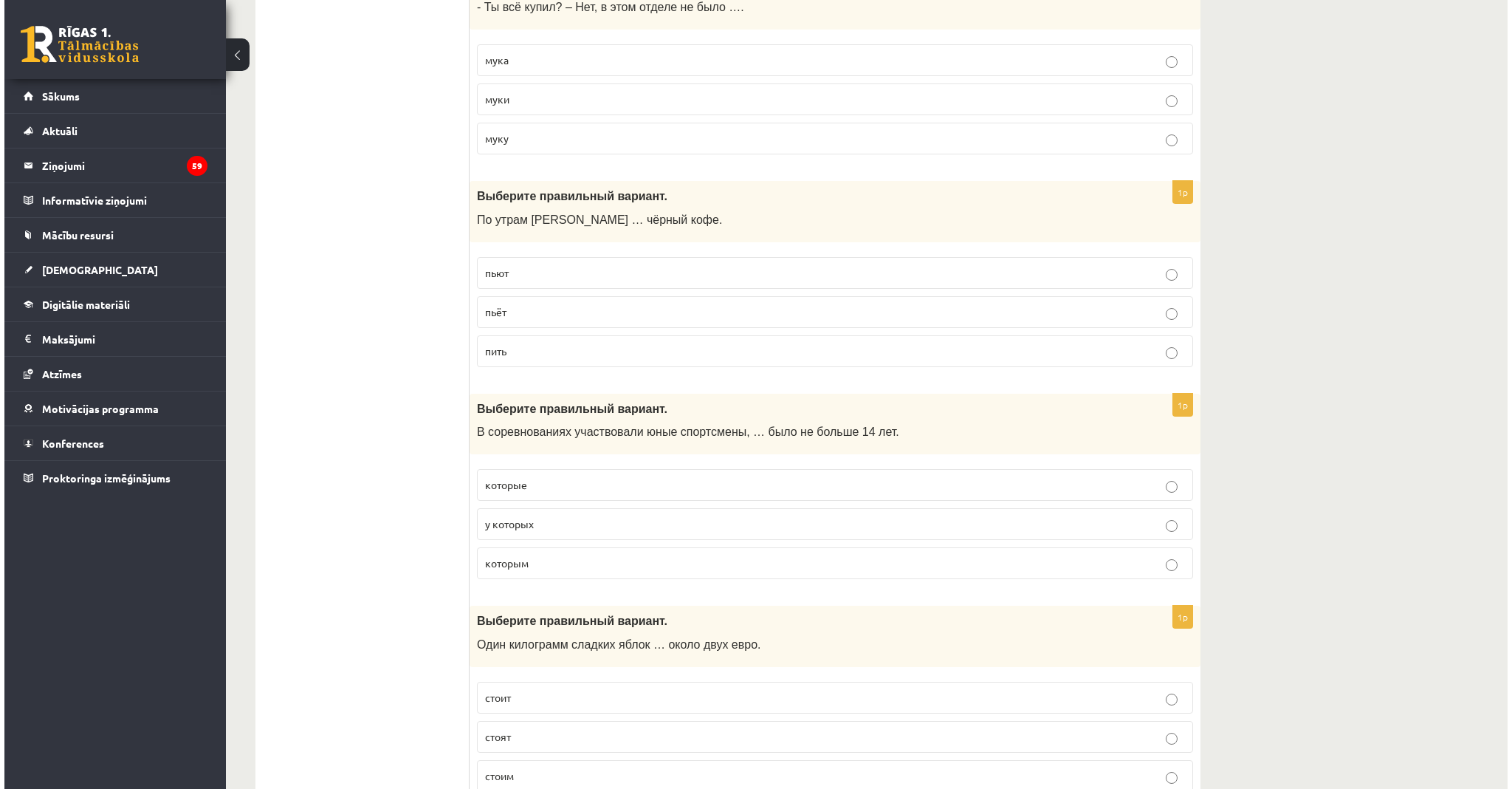
scroll to position [0, 0]
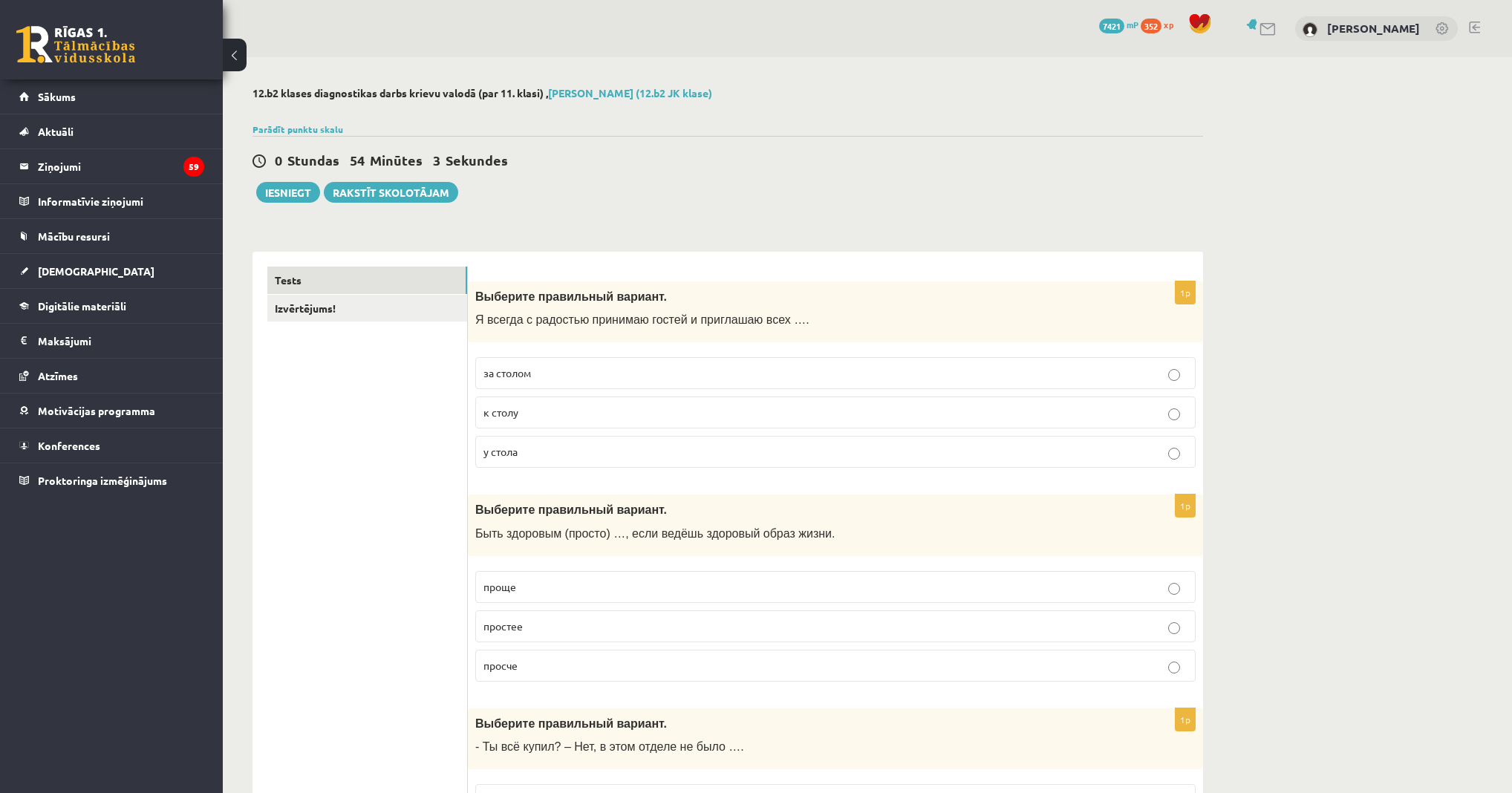
drag, startPoint x: 378, startPoint y: 614, endPoint x: 356, endPoint y: 374, distance: 241.0
click at [330, 316] on link "Izvērtējums!" at bounding box center [366, 308] width 200 height 27
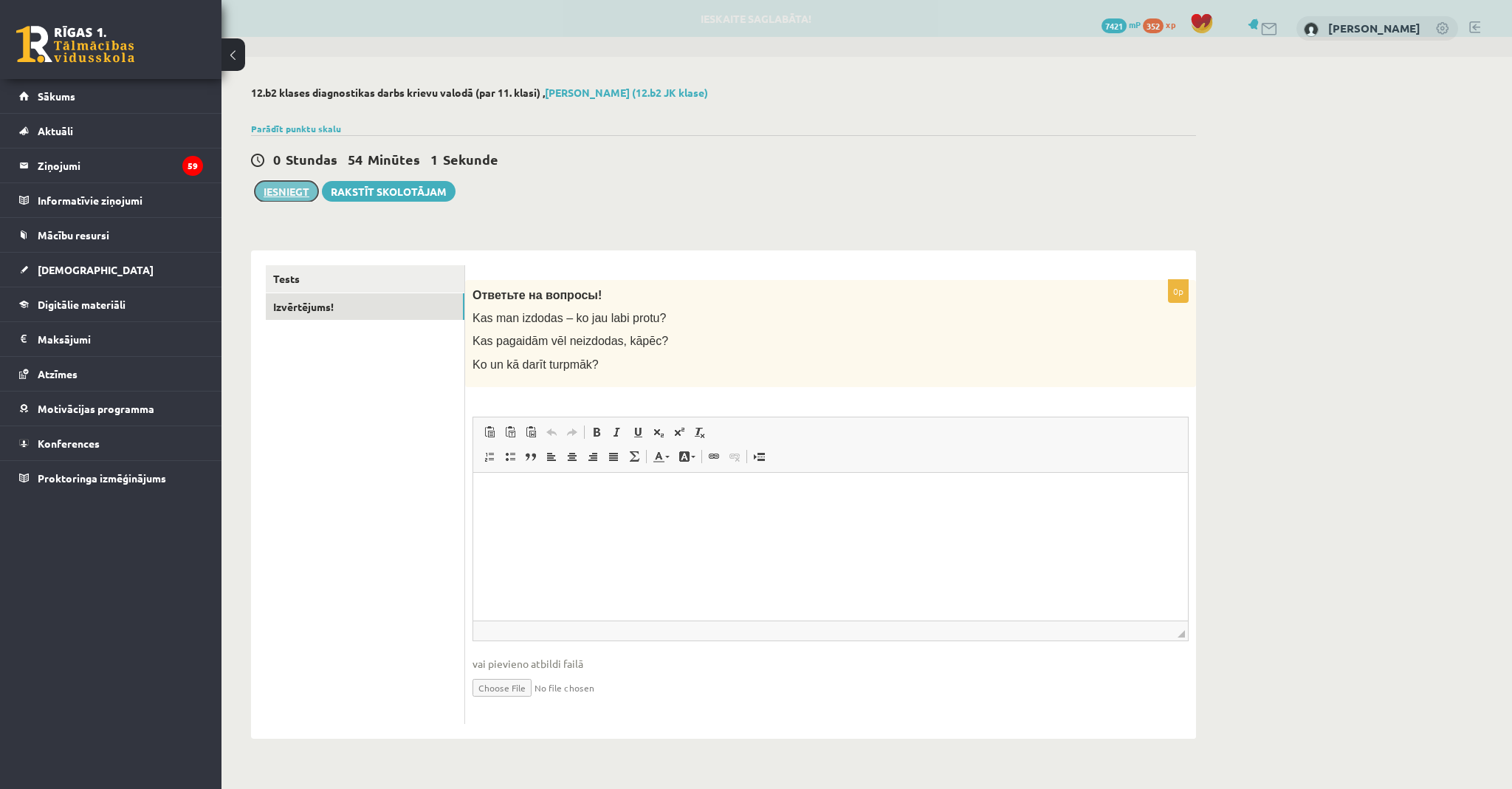
click at [273, 192] on button "Iesniegt" at bounding box center [287, 191] width 63 height 20
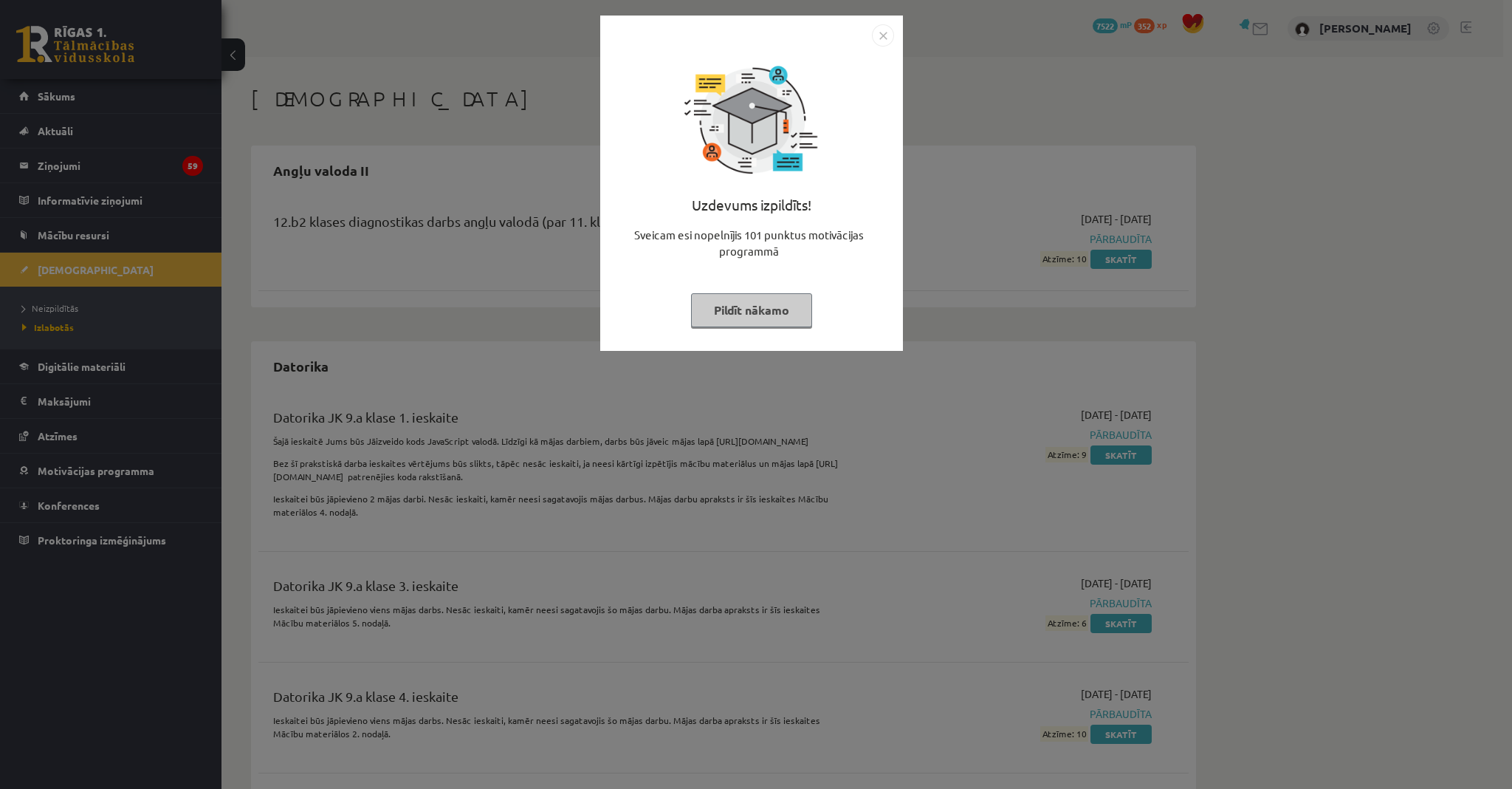
click at [749, 306] on button "Pildīt nākamo" at bounding box center [751, 310] width 121 height 34
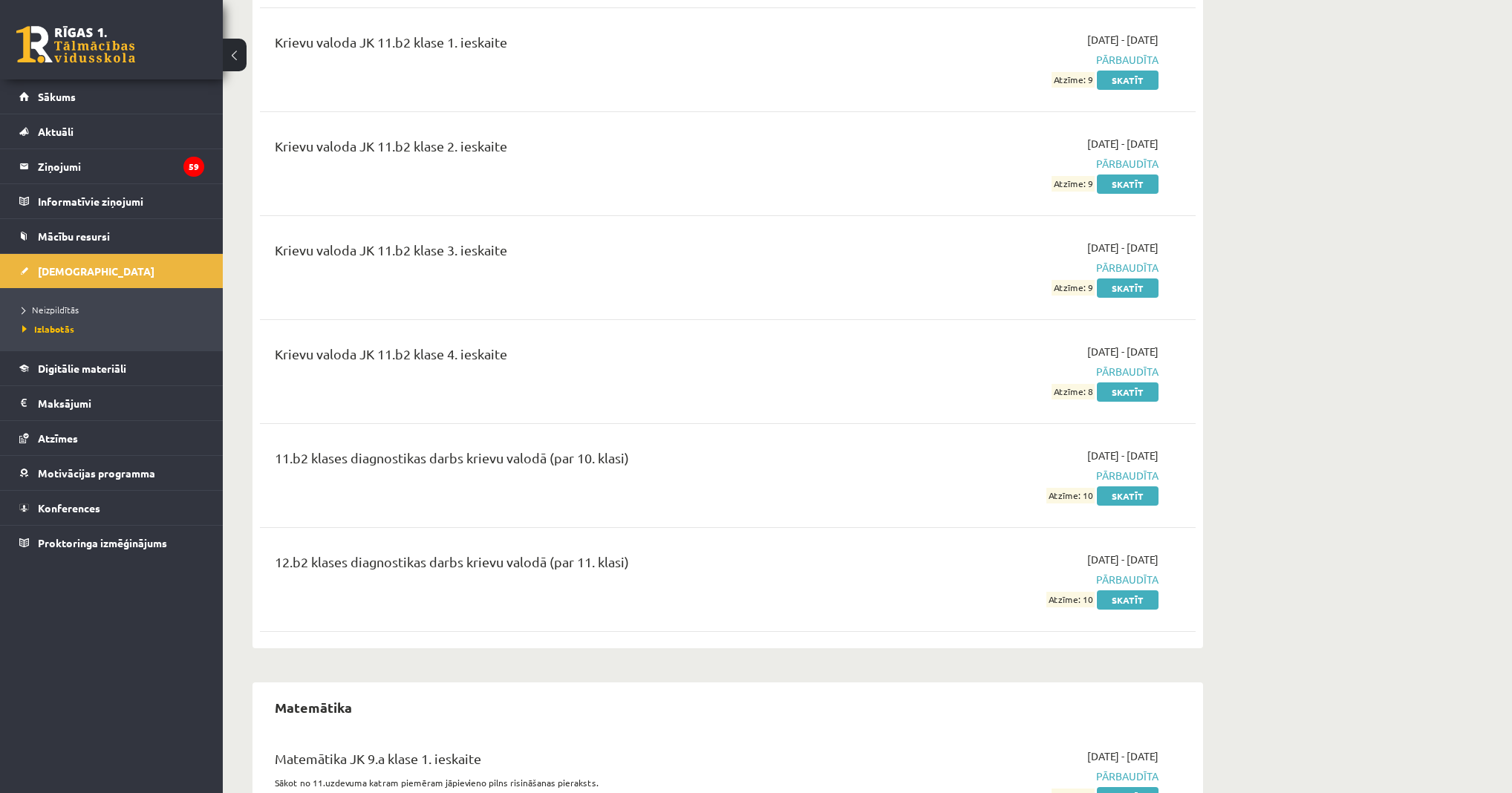
scroll to position [2963, 0]
